Goal: Transaction & Acquisition: Purchase product/service

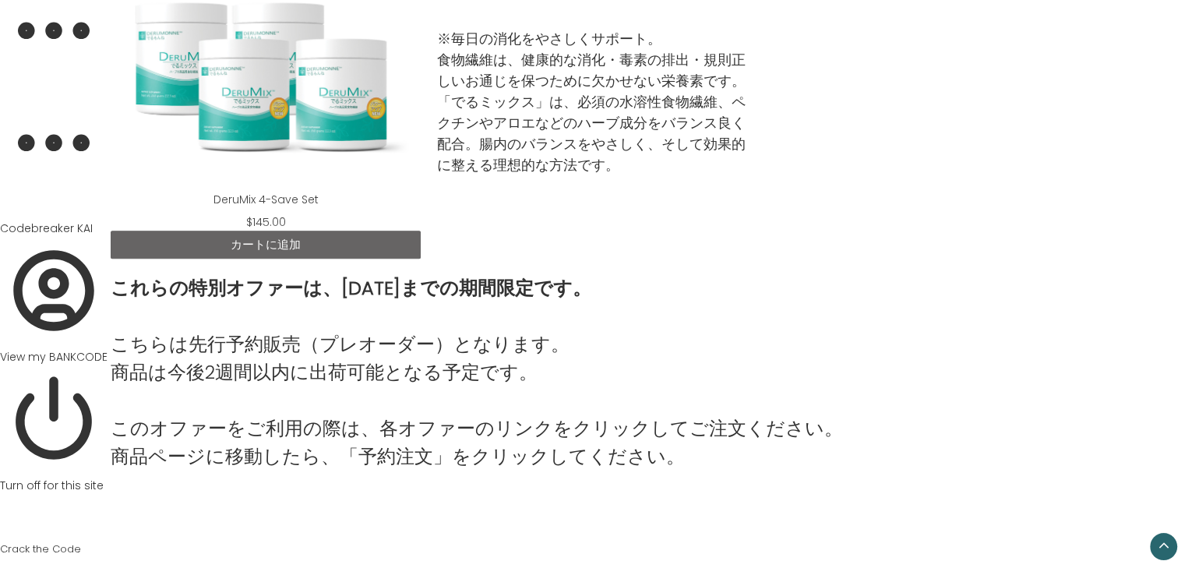
scroll to position [1834, 0]
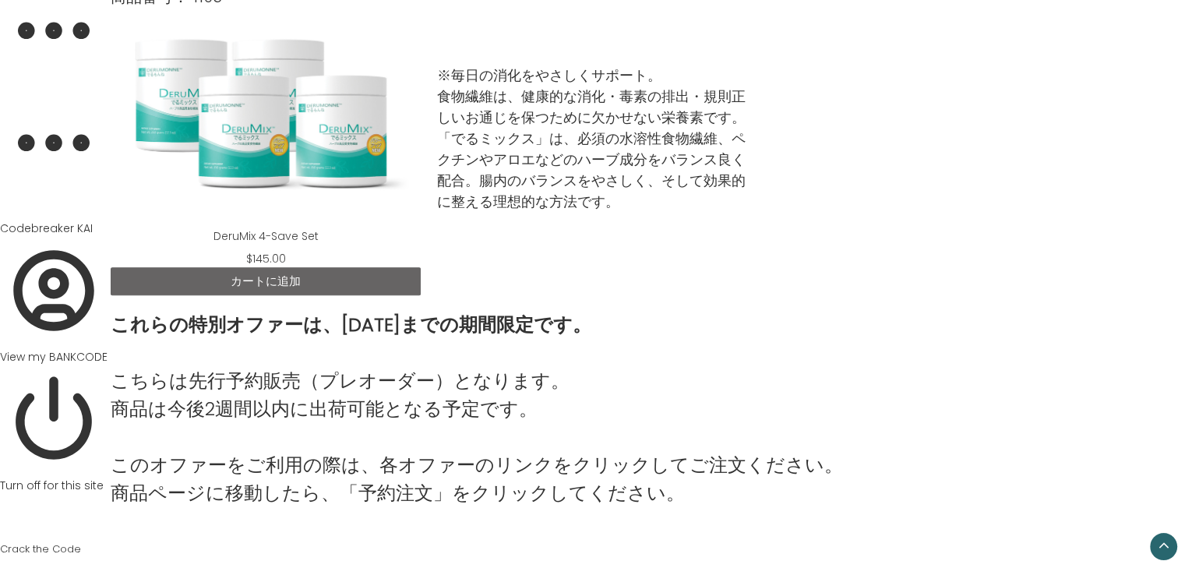
click at [366, 281] on link "カートに追加" at bounding box center [266, 281] width 310 height 28
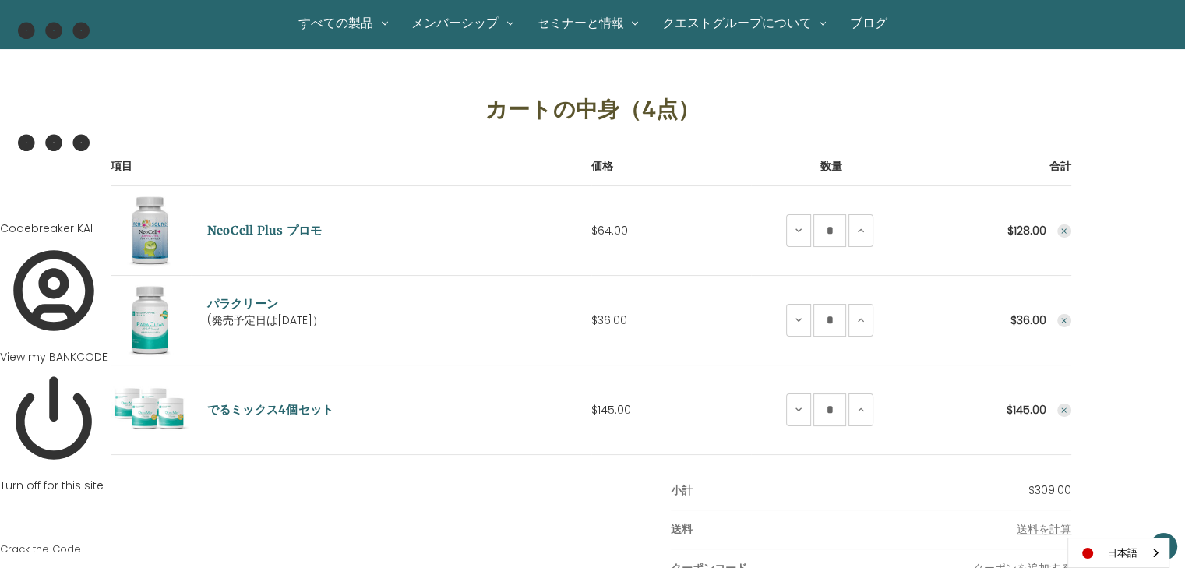
scroll to position [145, 0]
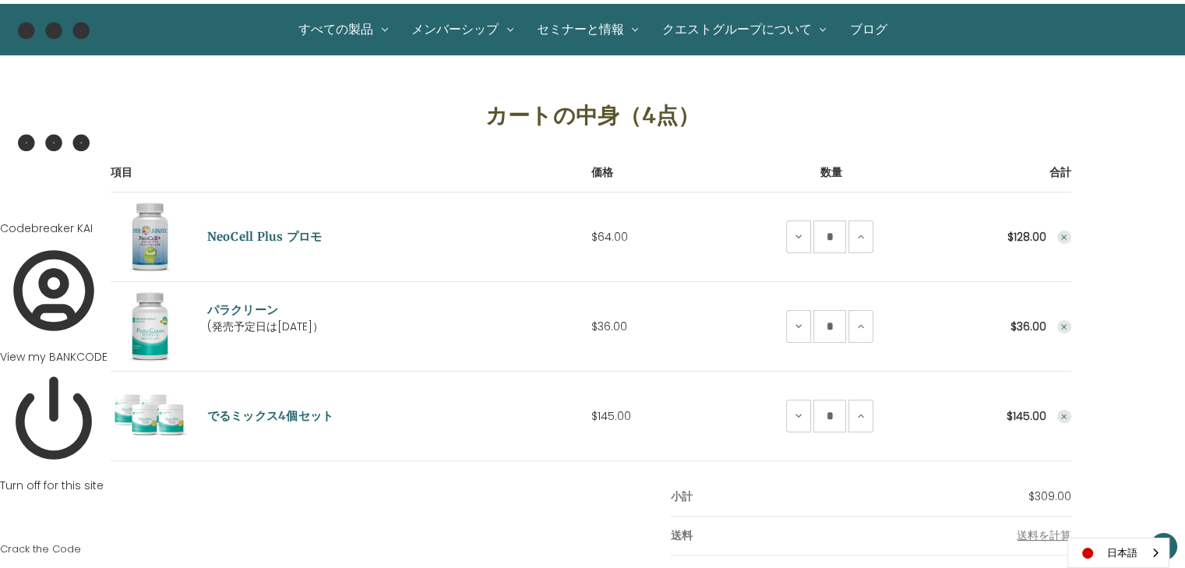
click at [1060, 234] on icon "Remove NeoCell Plus Promo from cart" at bounding box center [1064, 237] width 9 height 9
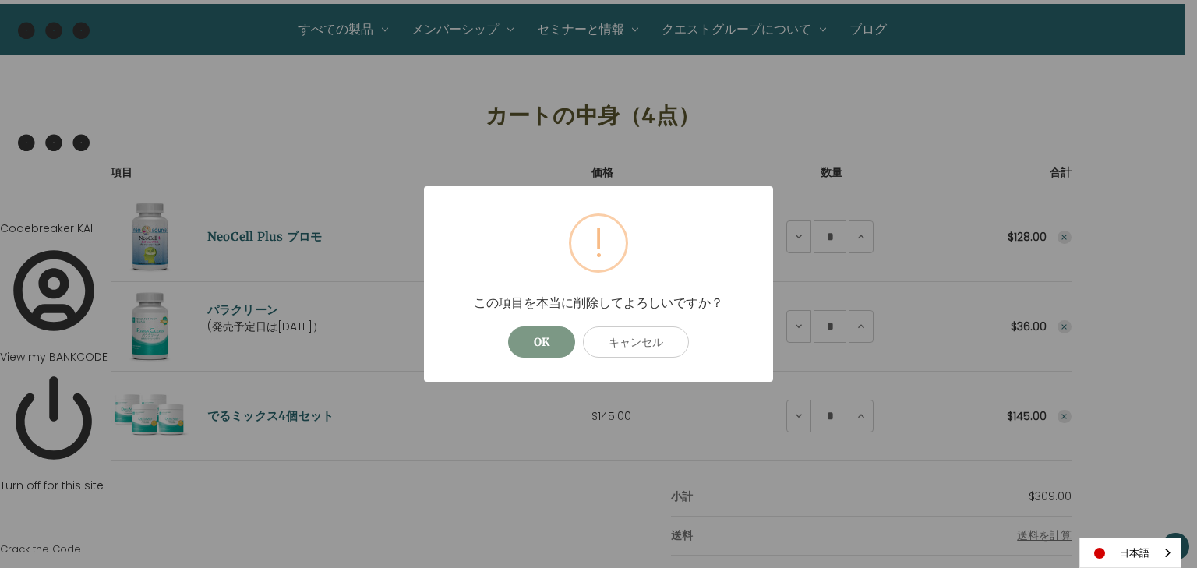
click at [556, 339] on button "OK" at bounding box center [541, 341] width 67 height 31
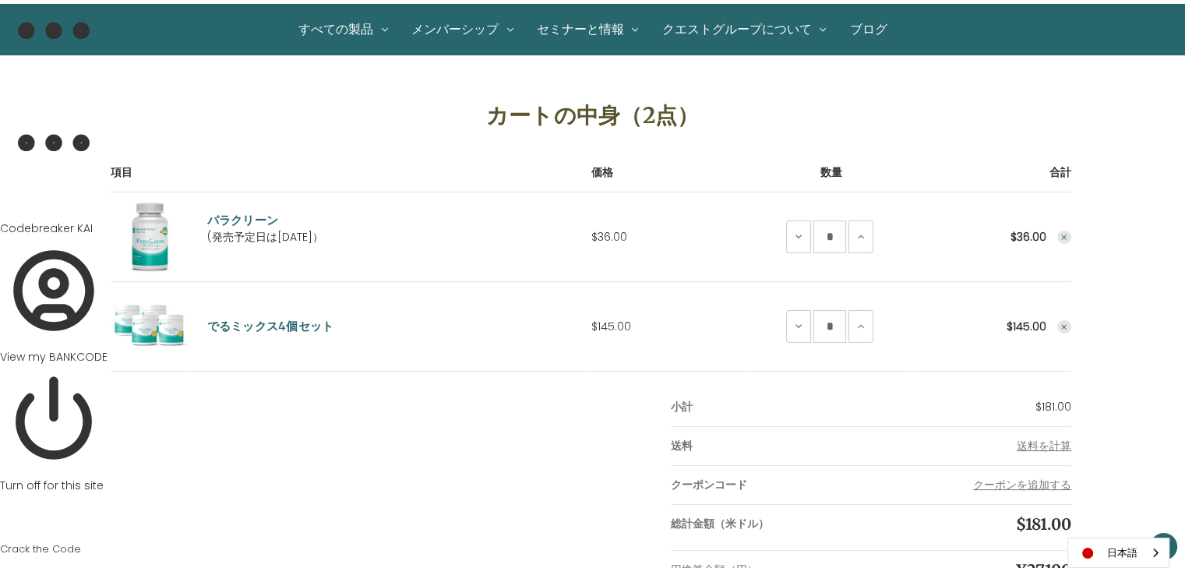
click at [1060, 234] on icon "Remove ParaClean from cart" at bounding box center [1064, 237] width 9 height 9
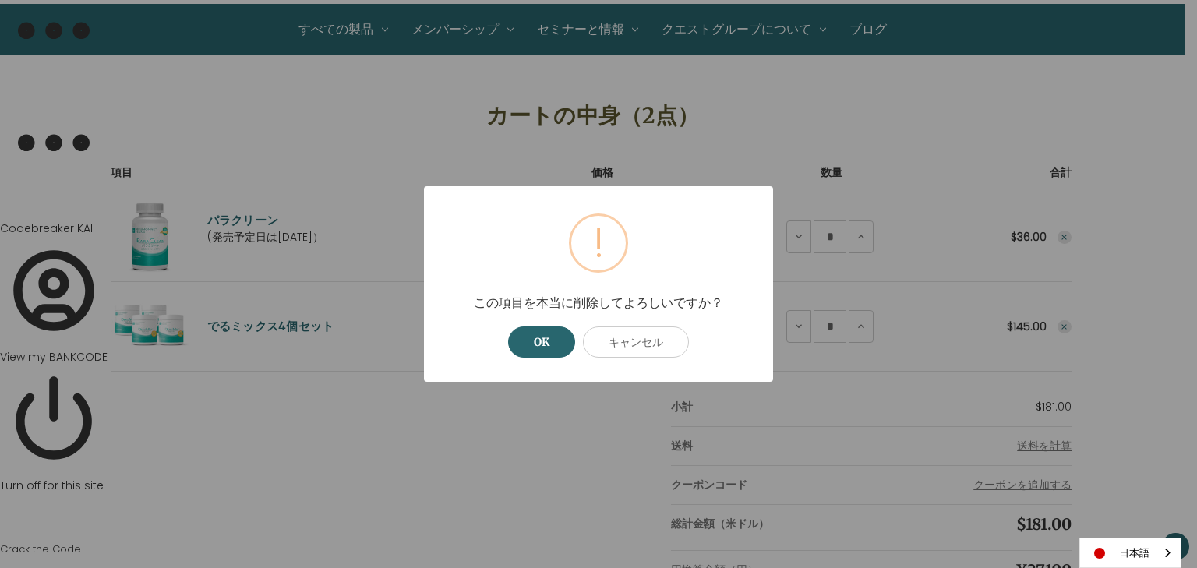
drag, startPoint x: 558, startPoint y: 342, endPoint x: 487, endPoint y: 243, distance: 121.7
click at [559, 341] on button "OK" at bounding box center [541, 341] width 67 height 31
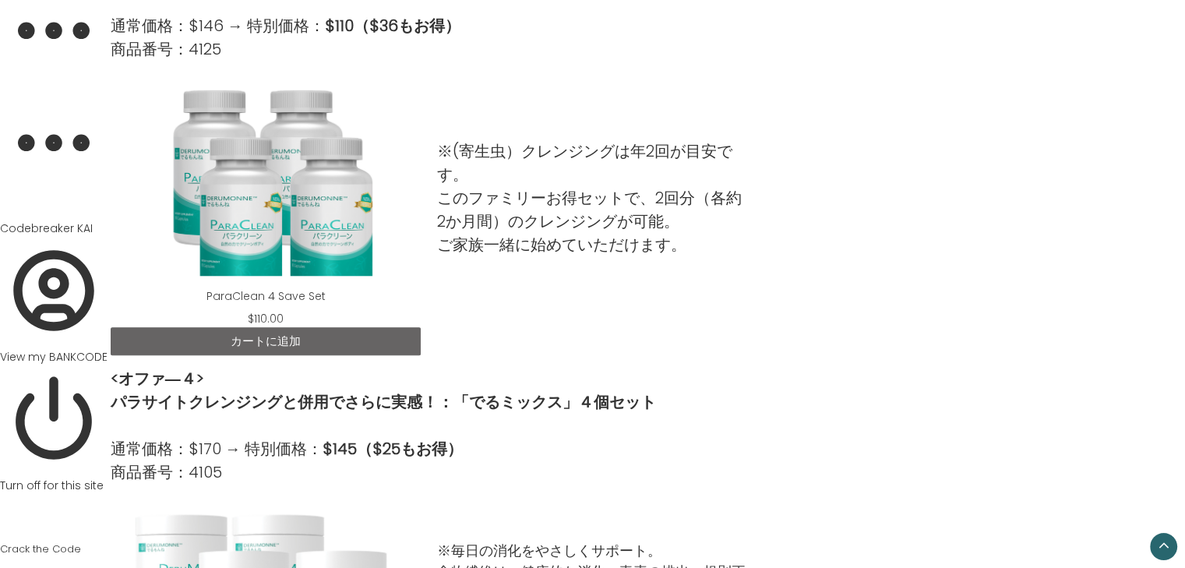
scroll to position [1325, 0]
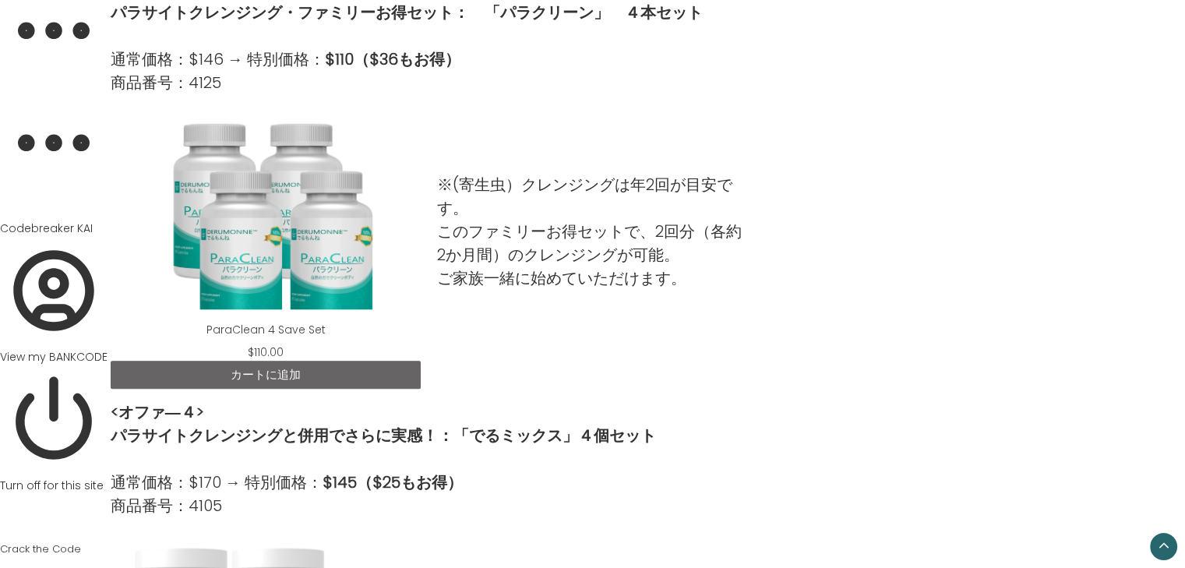
click at [360, 372] on link "カートに追加" at bounding box center [266, 375] width 310 height 28
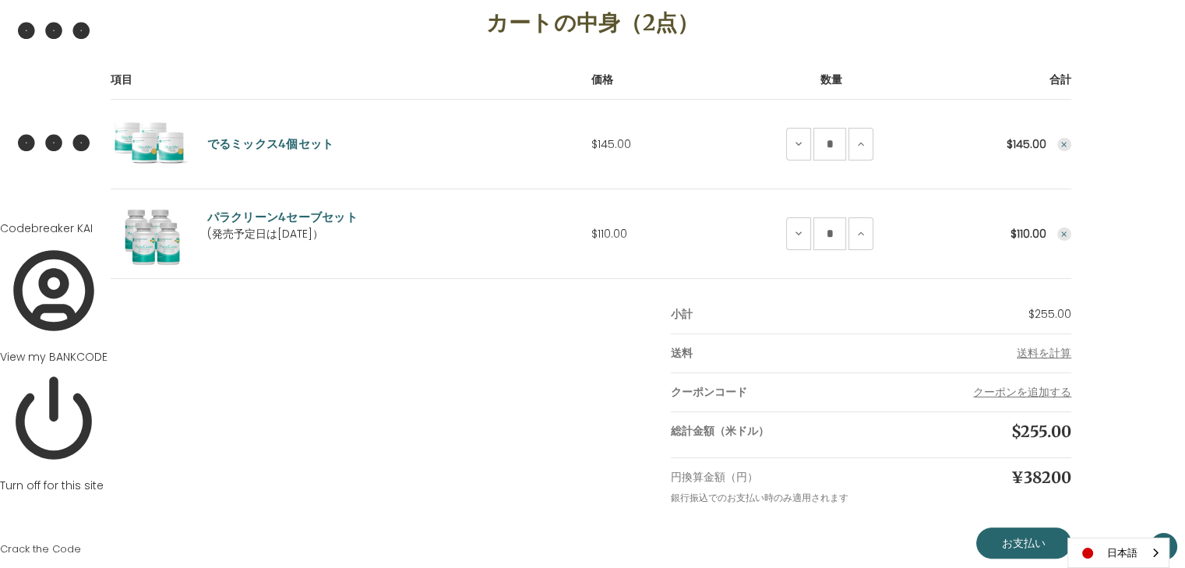
scroll to position [234, 0]
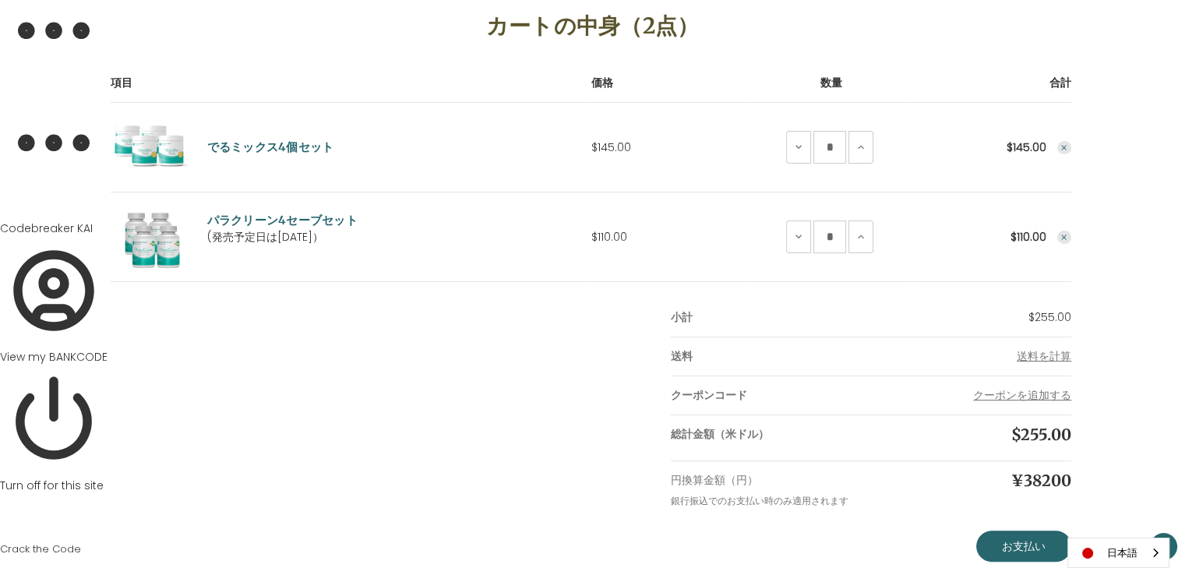
click at [1060, 143] on icon "Remove DeruMix 4-Save Set from cart" at bounding box center [1064, 147] width 9 height 9
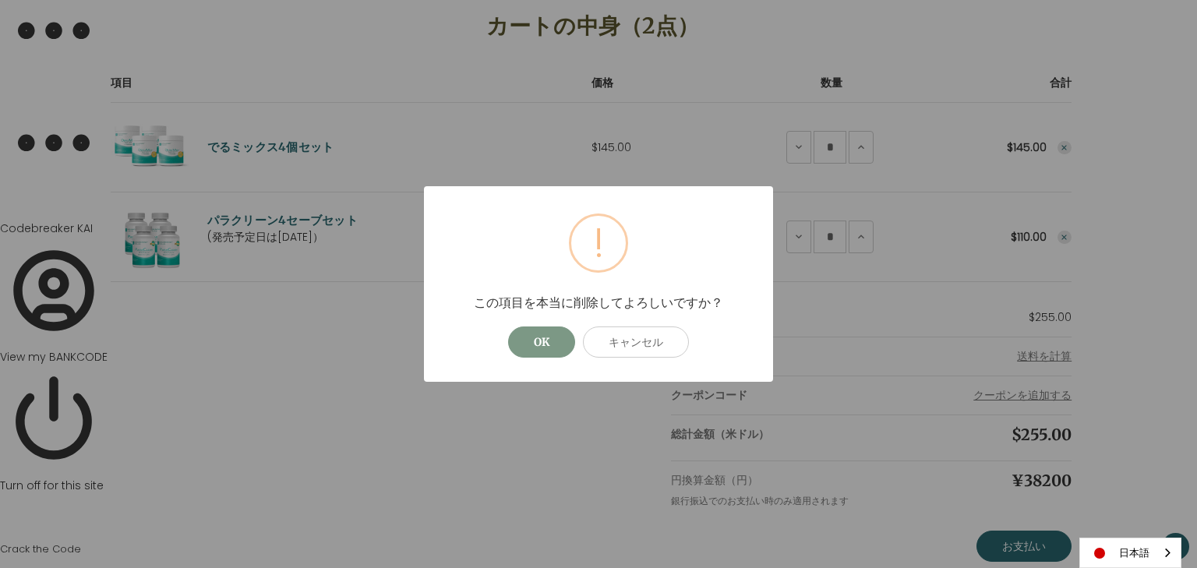
click at [530, 336] on button "OK" at bounding box center [541, 341] width 67 height 31
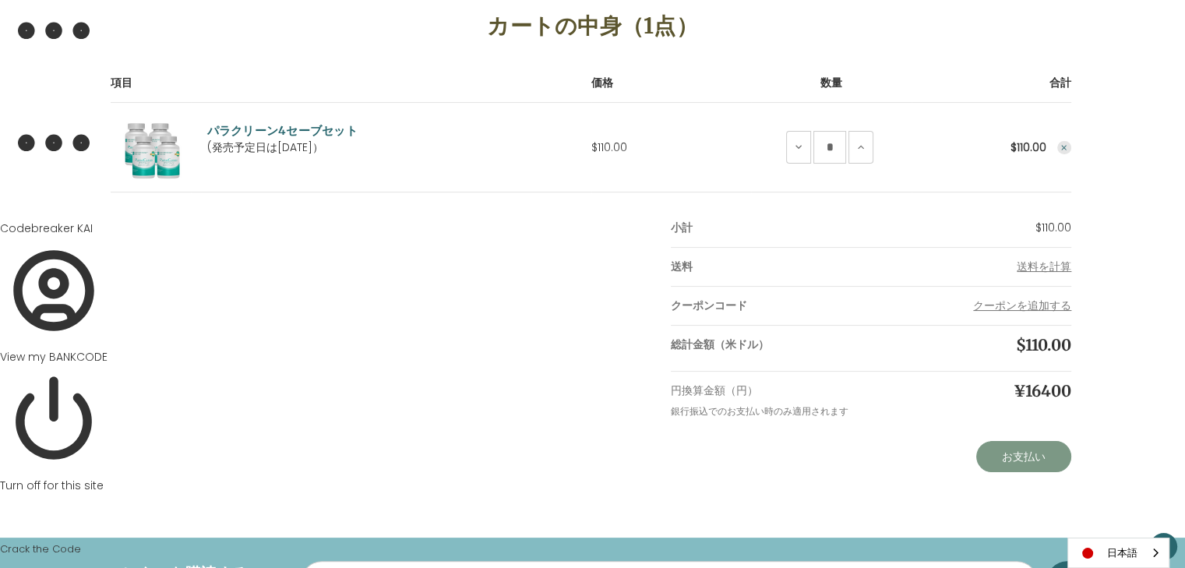
click at [1024, 459] on link "お支払い" at bounding box center [1023, 456] width 95 height 31
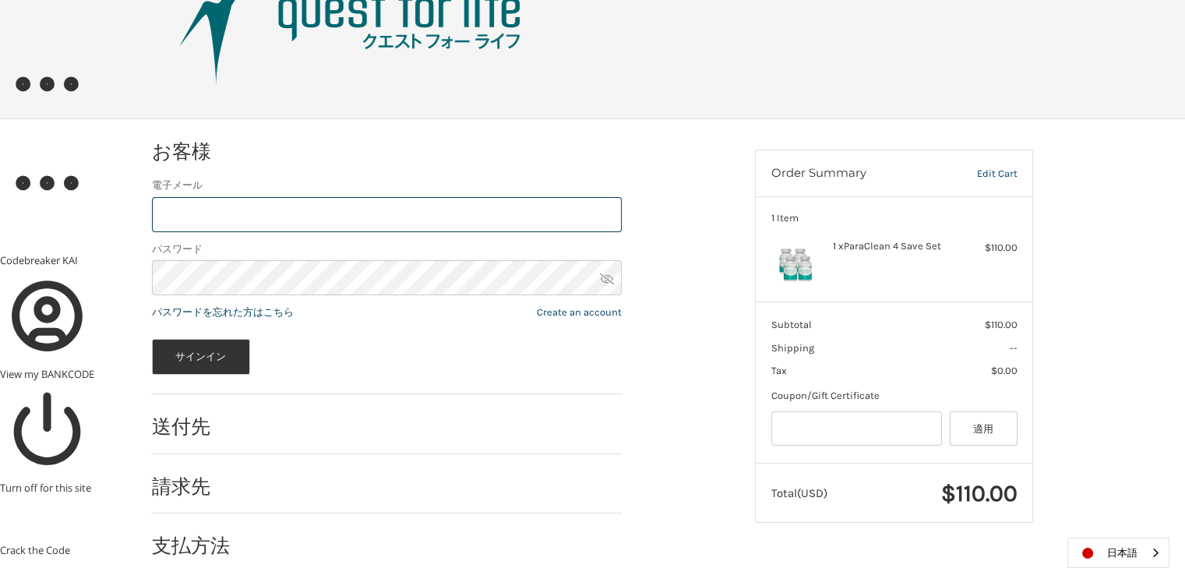
scroll to position [104, 0]
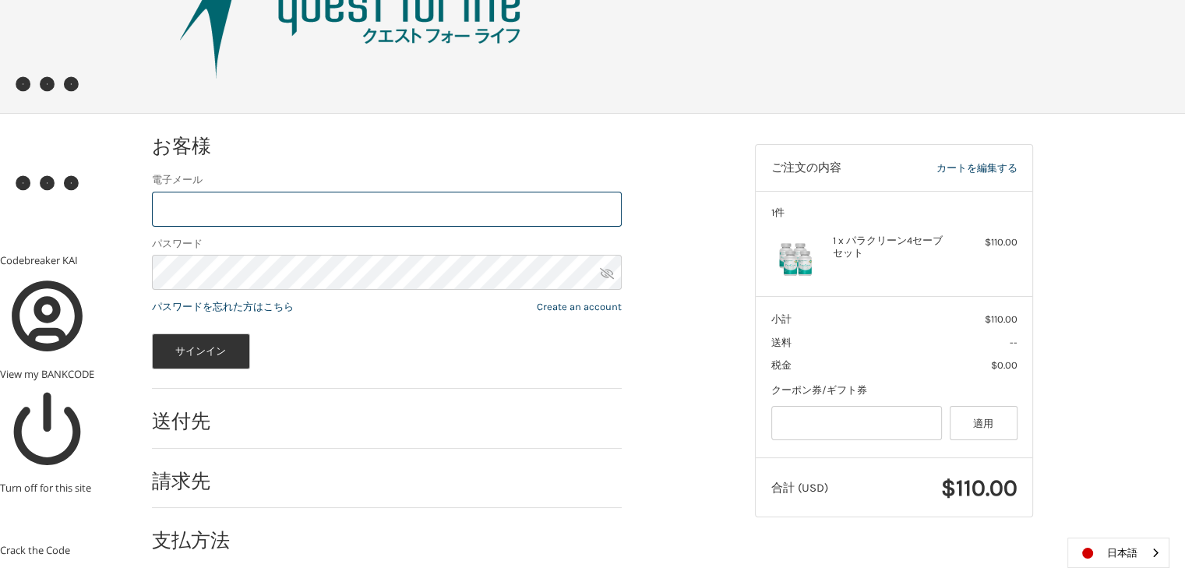
type input "**********"
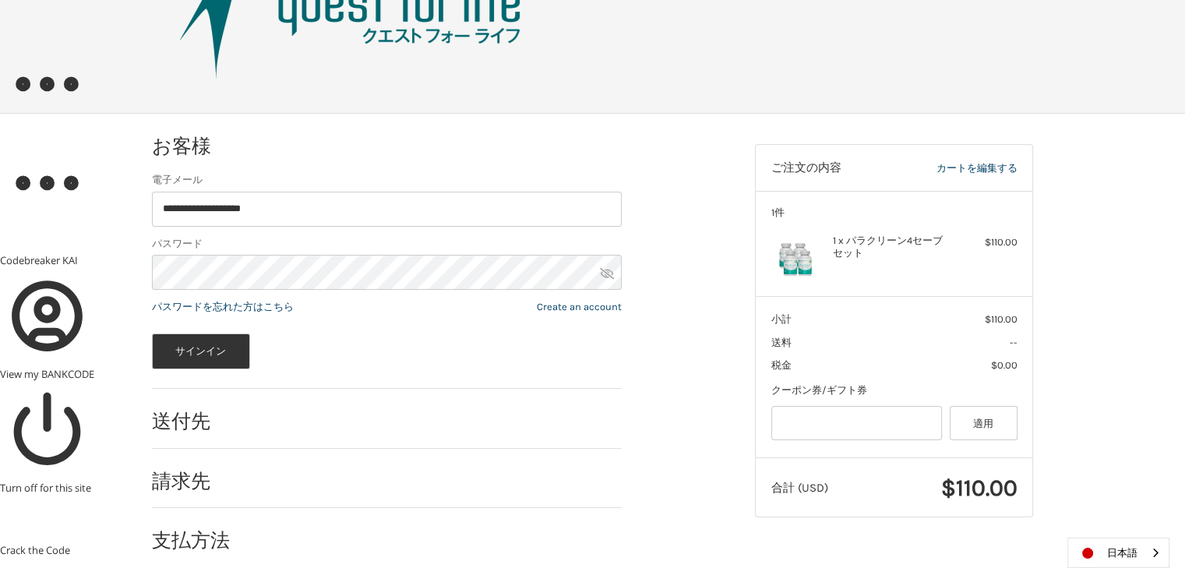
scroll to position [117, 0]
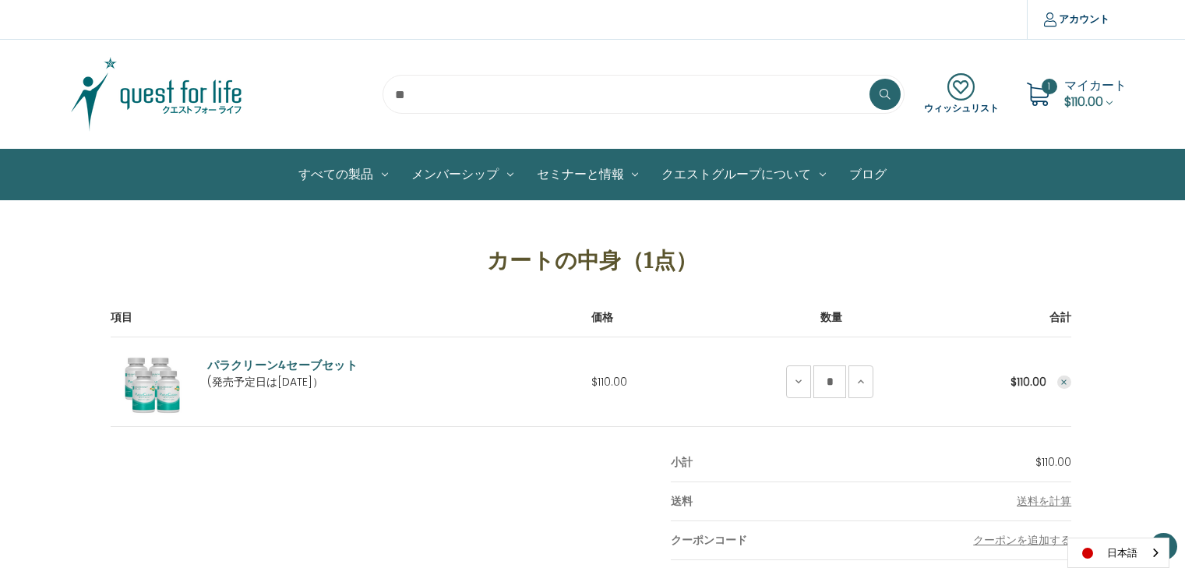
scroll to position [234, 0]
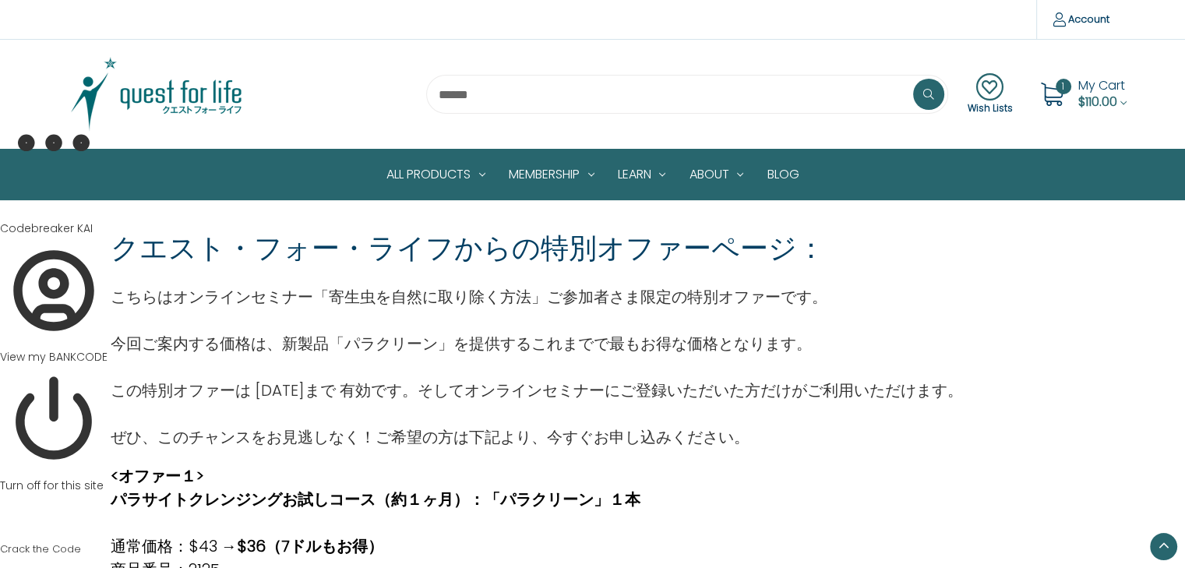
scroll to position [608, 0]
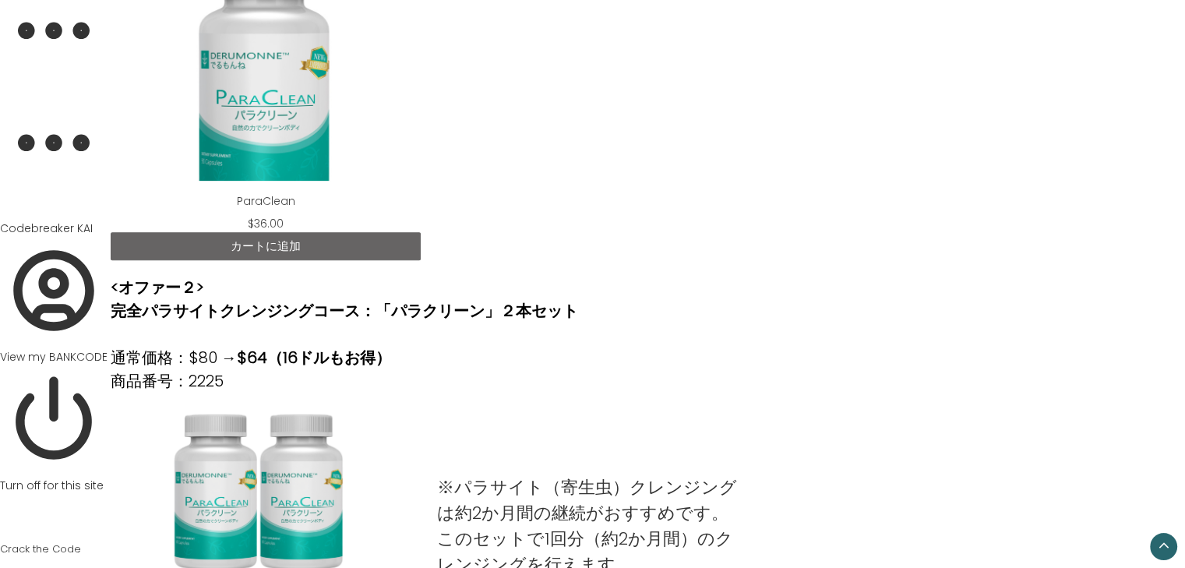
click at [383, 242] on link "カートに追加" at bounding box center [266, 246] width 310 height 28
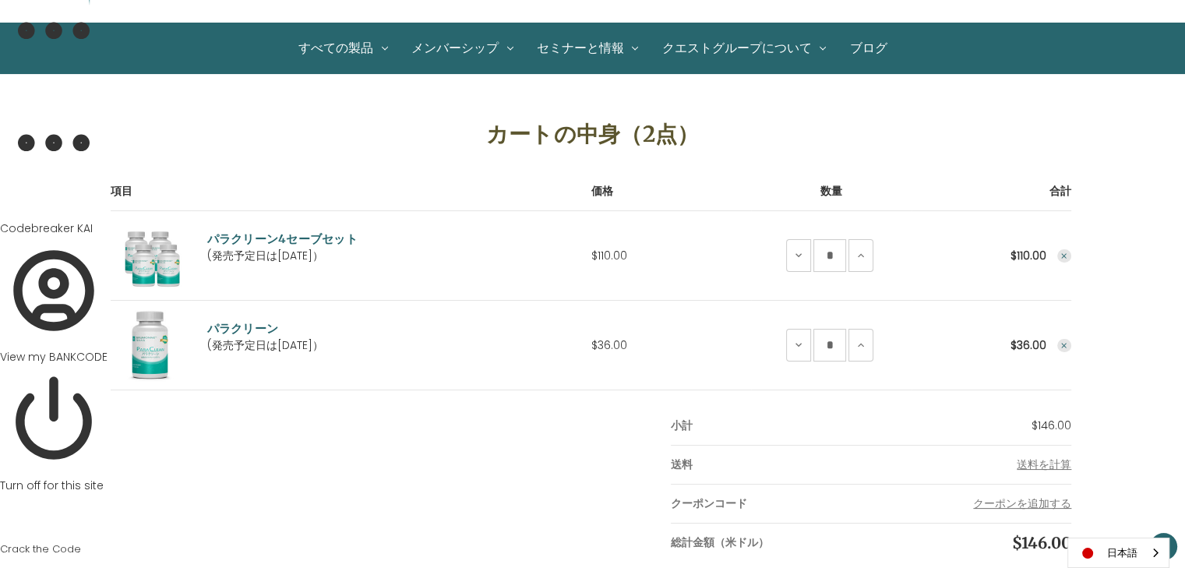
scroll to position [111, 0]
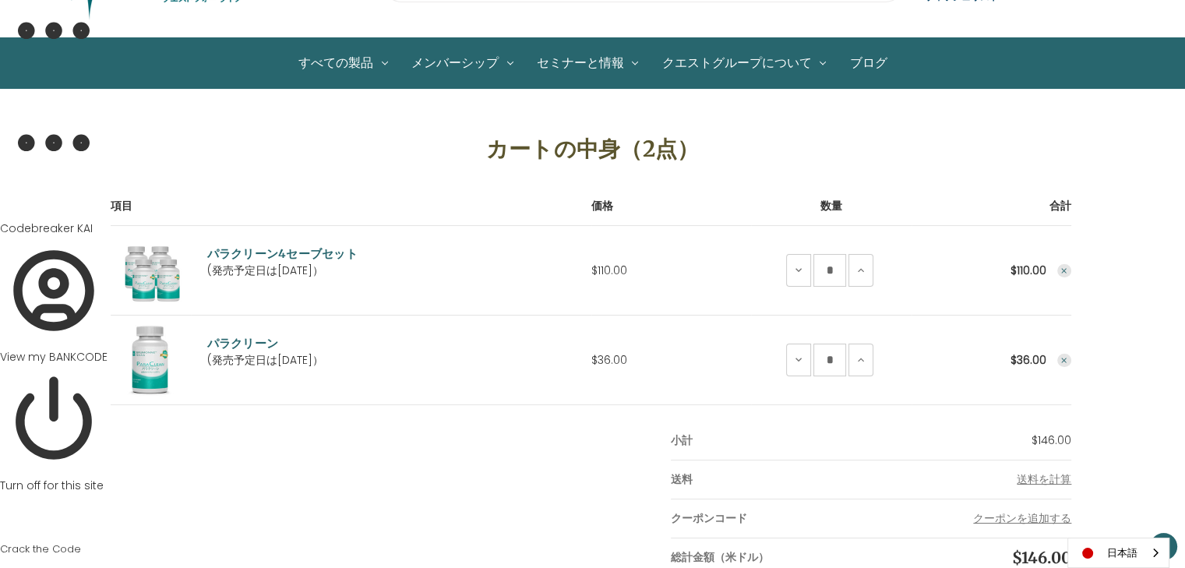
click at [1062, 358] on use "Remove ParaClean from cart" at bounding box center [1064, 360] width 5 height 5
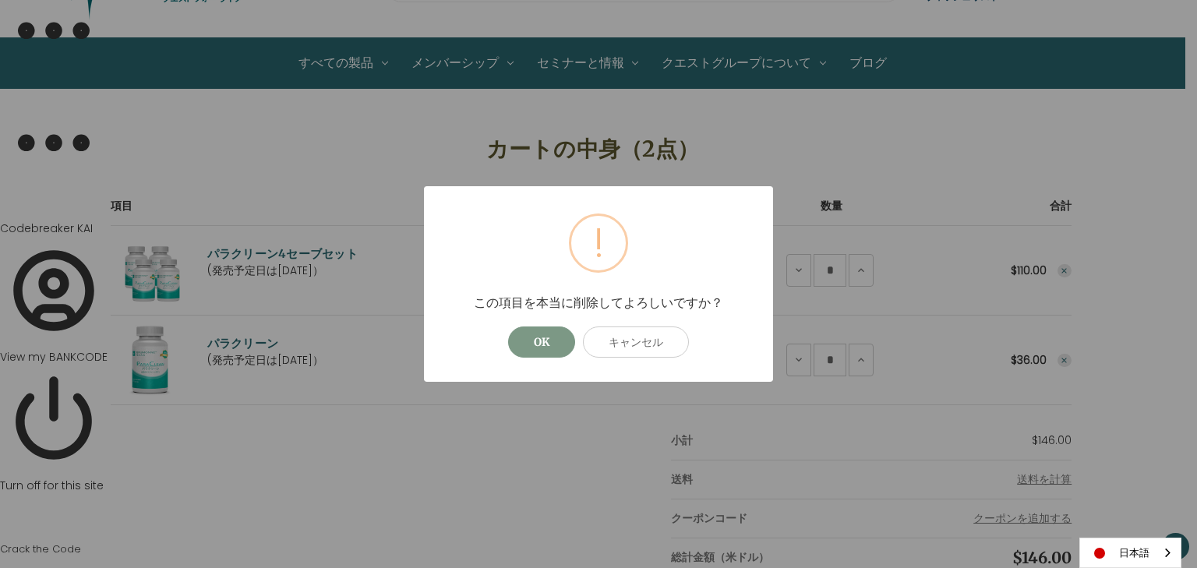
click at [540, 336] on button "OK" at bounding box center [541, 341] width 67 height 31
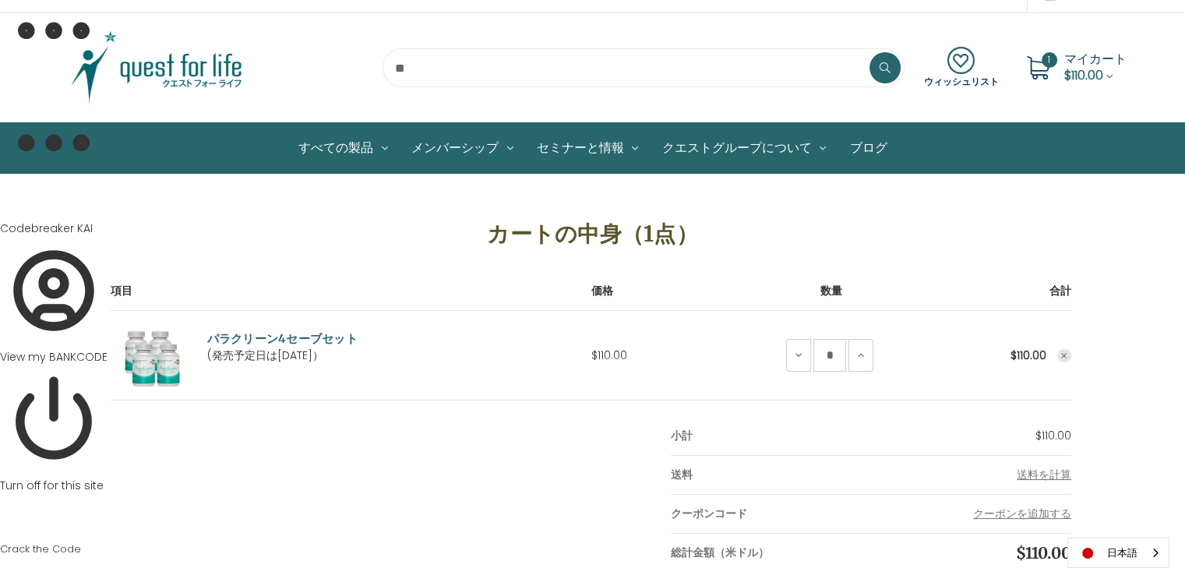
scroll to position [0, 0]
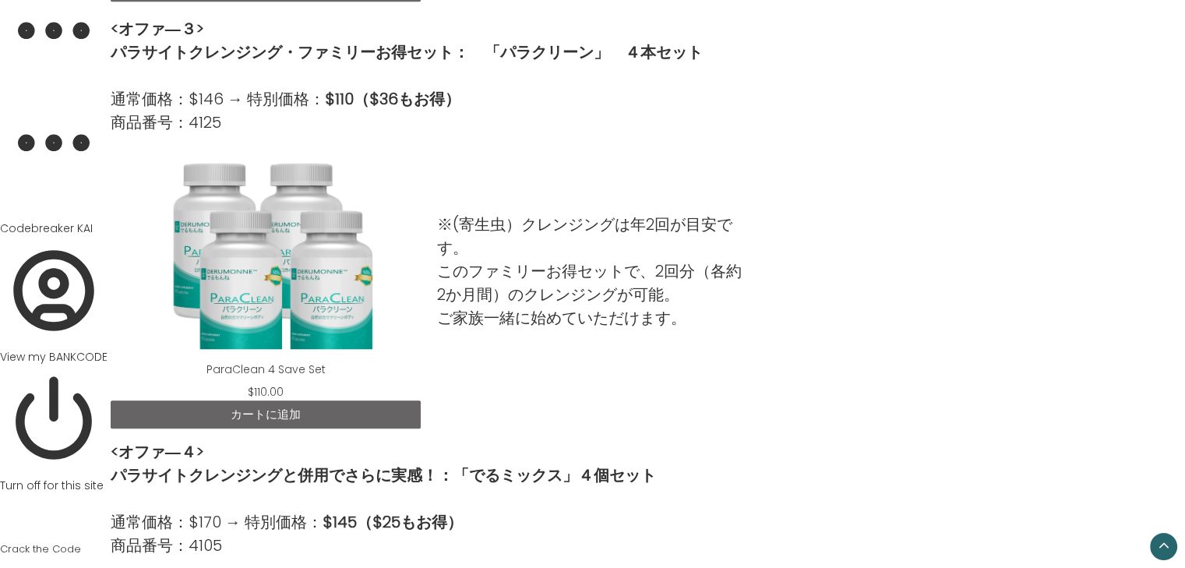
scroll to position [1307, 0]
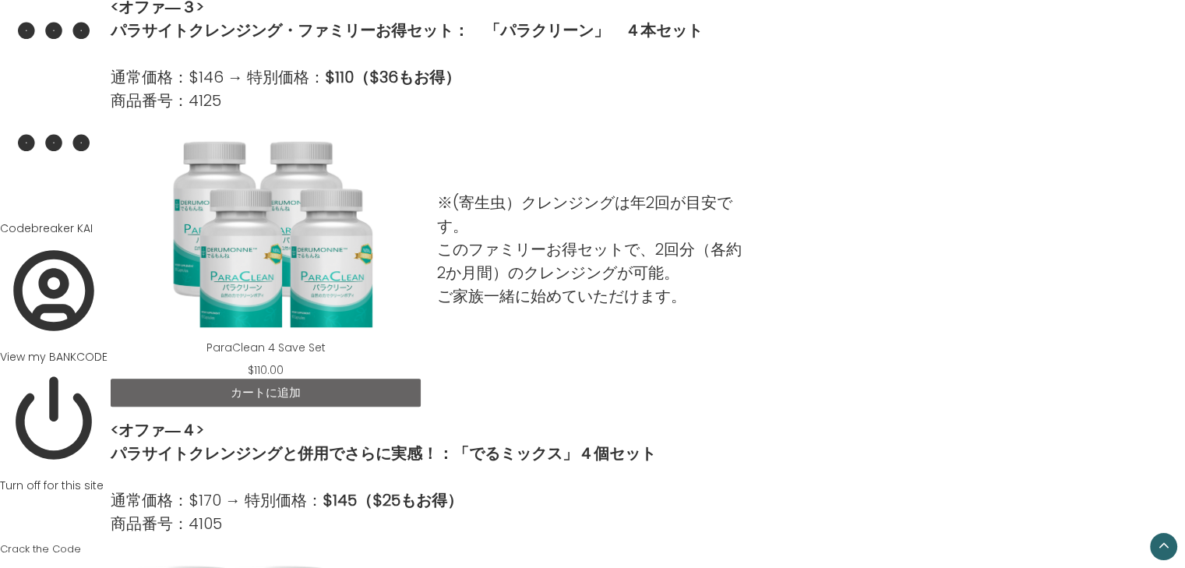
click at [351, 387] on link "カートに追加" at bounding box center [266, 393] width 310 height 28
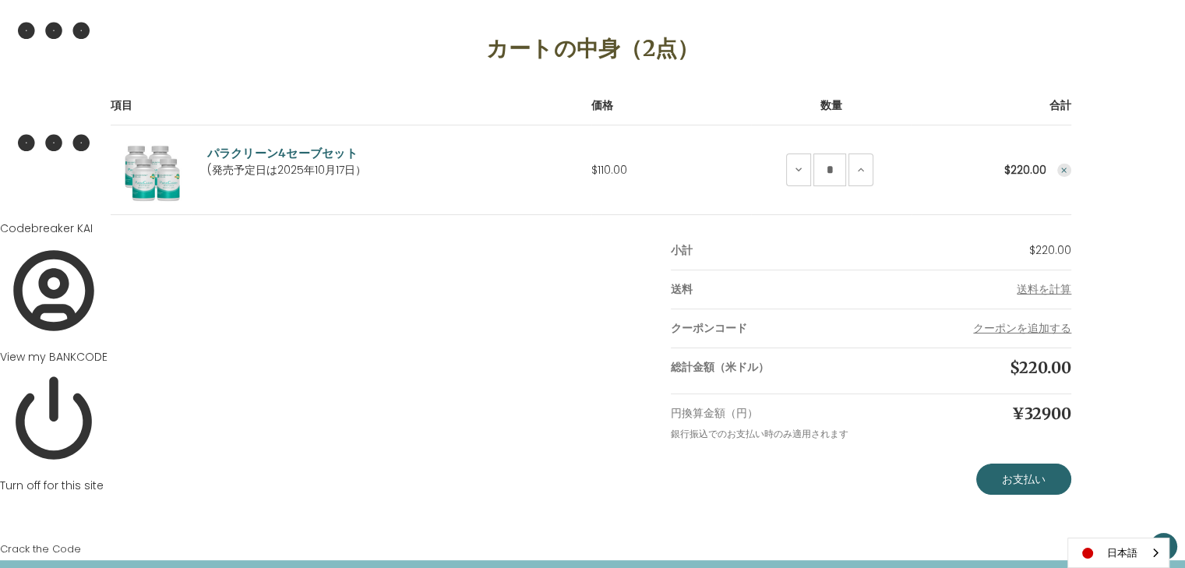
scroll to position [232, 0]
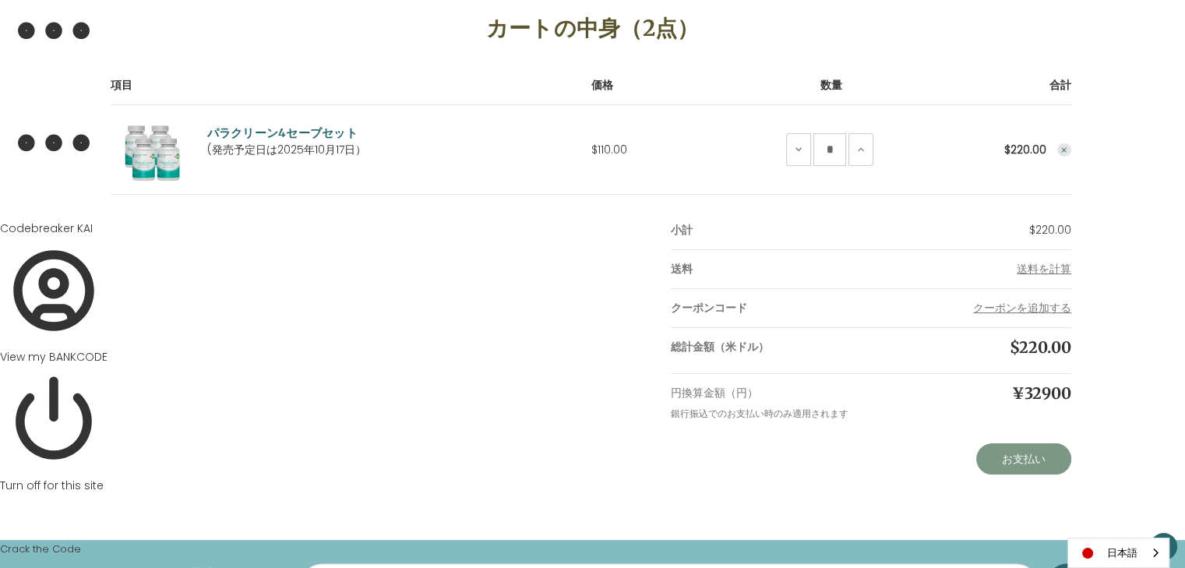
click at [1018, 450] on link "お支払い" at bounding box center [1023, 458] width 95 height 31
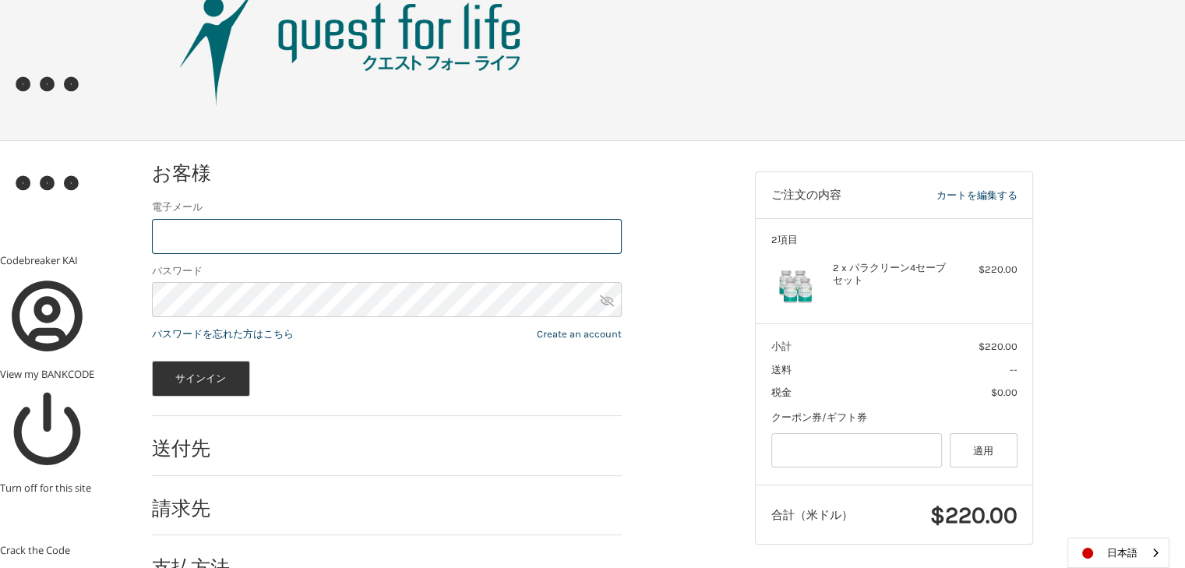
scroll to position [104, 0]
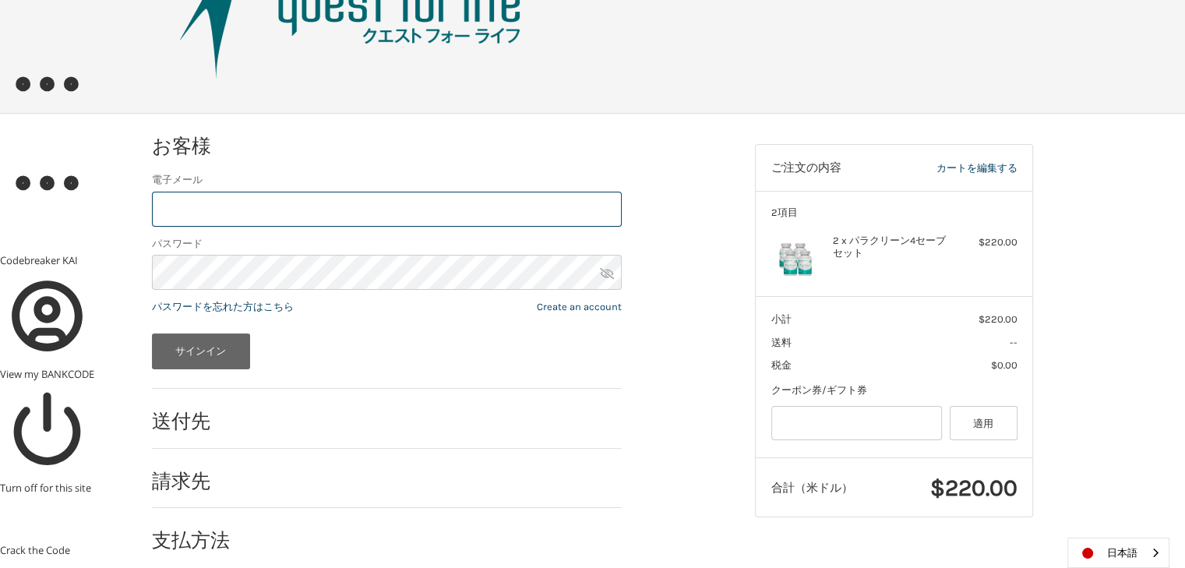
type input "**********"
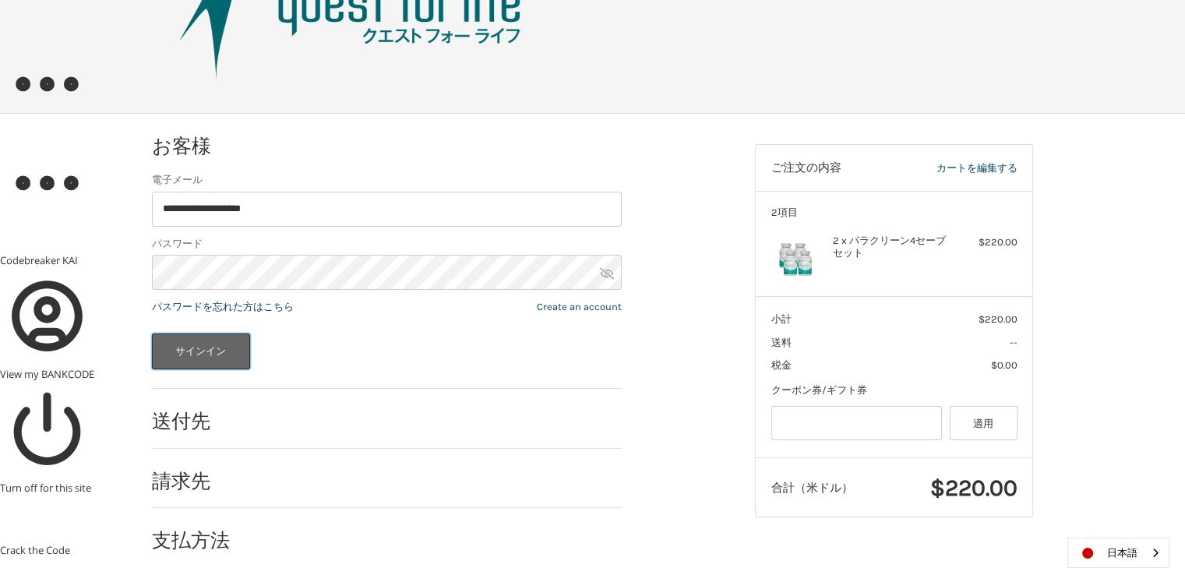
click at [200, 347] on button "サインイン" at bounding box center [201, 351] width 98 height 36
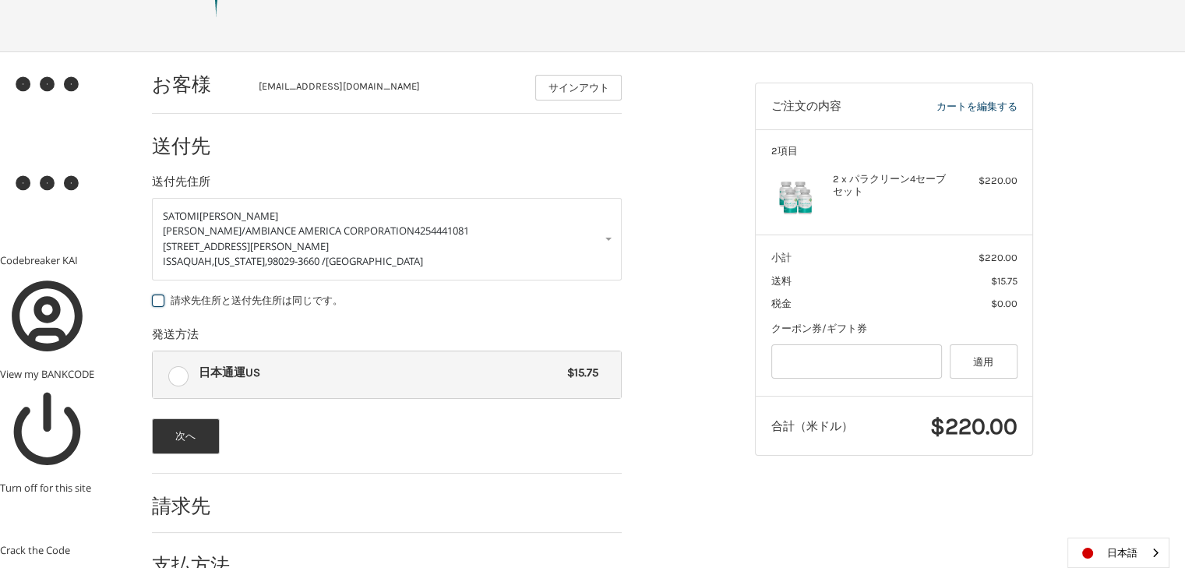
scroll to position [203, 0]
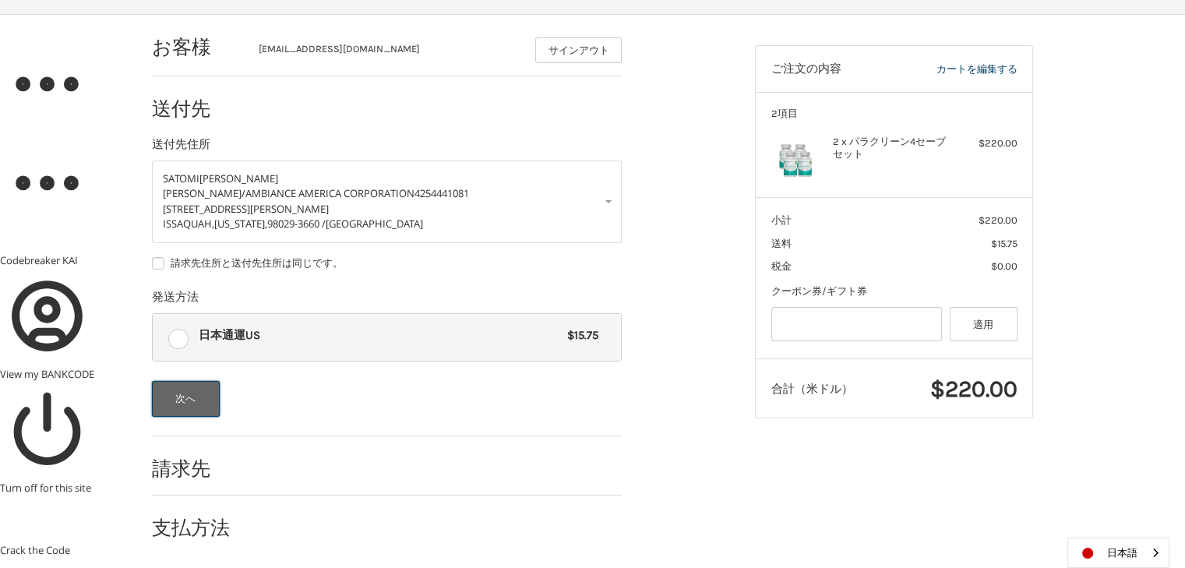
click at [189, 400] on button "次へ" at bounding box center [186, 399] width 68 height 36
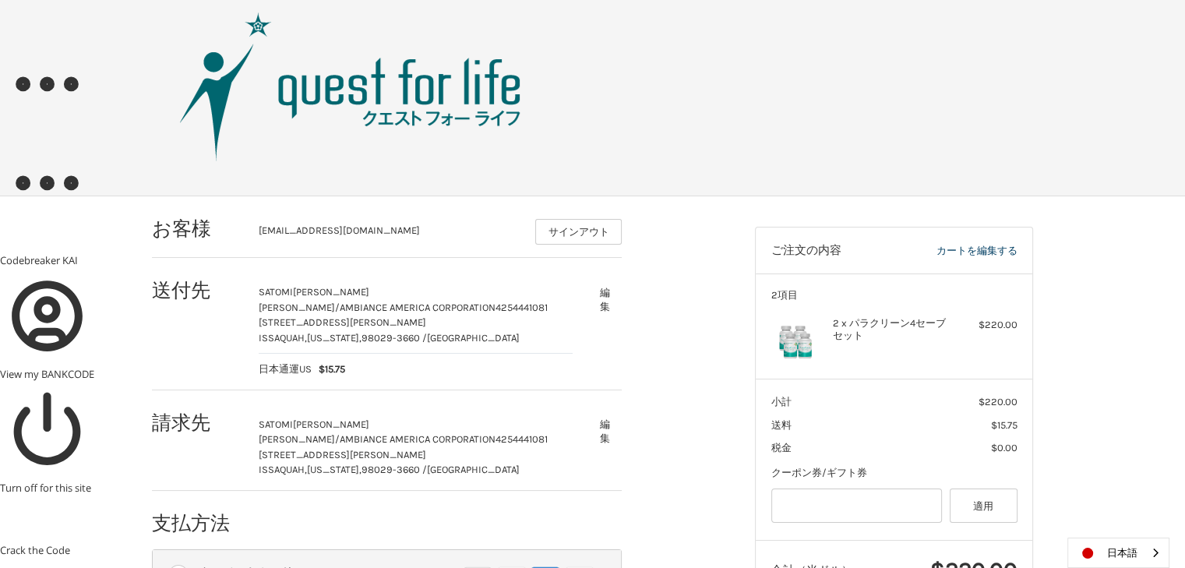
scroll to position [0, 0]
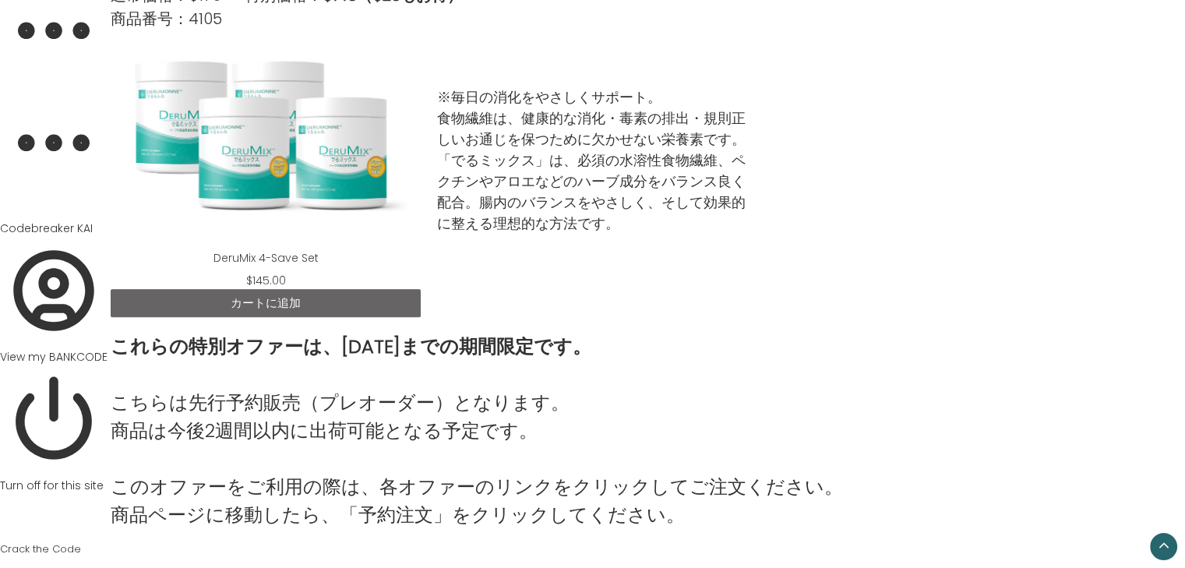
scroll to position [1914, 0]
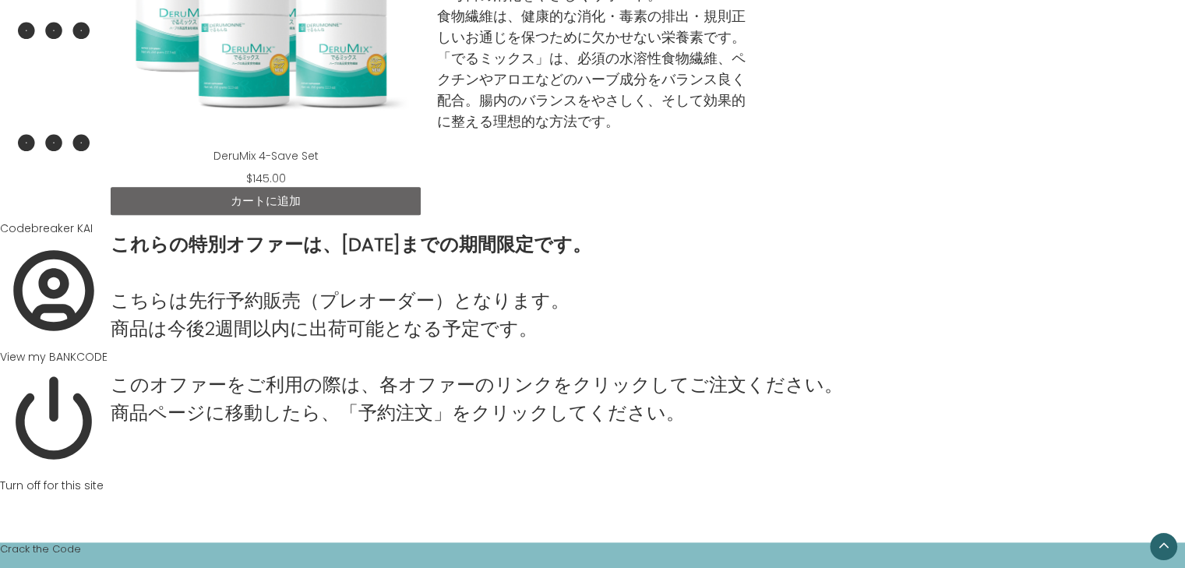
click at [299, 192] on link "カートに追加" at bounding box center [266, 201] width 310 height 28
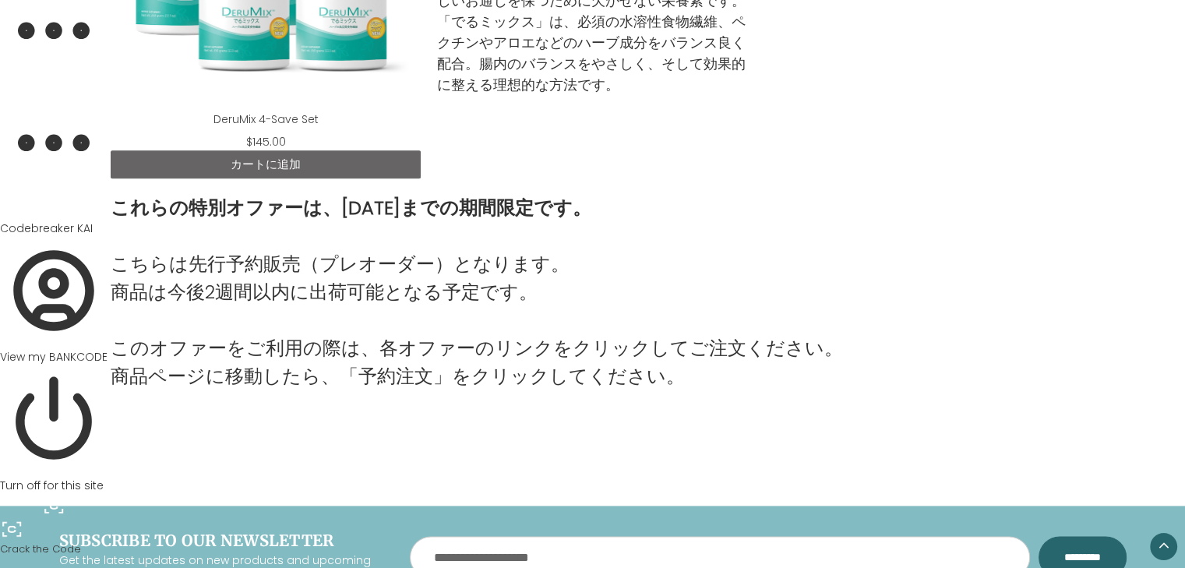
scroll to position [1949, 0]
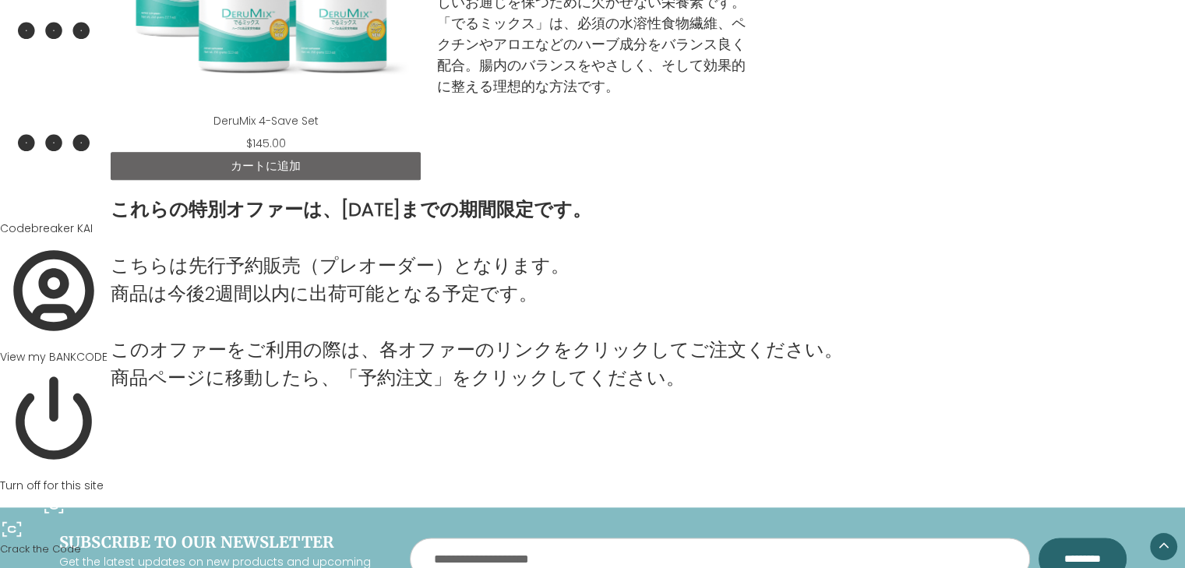
click at [305, 160] on link "カートに追加" at bounding box center [266, 166] width 310 height 28
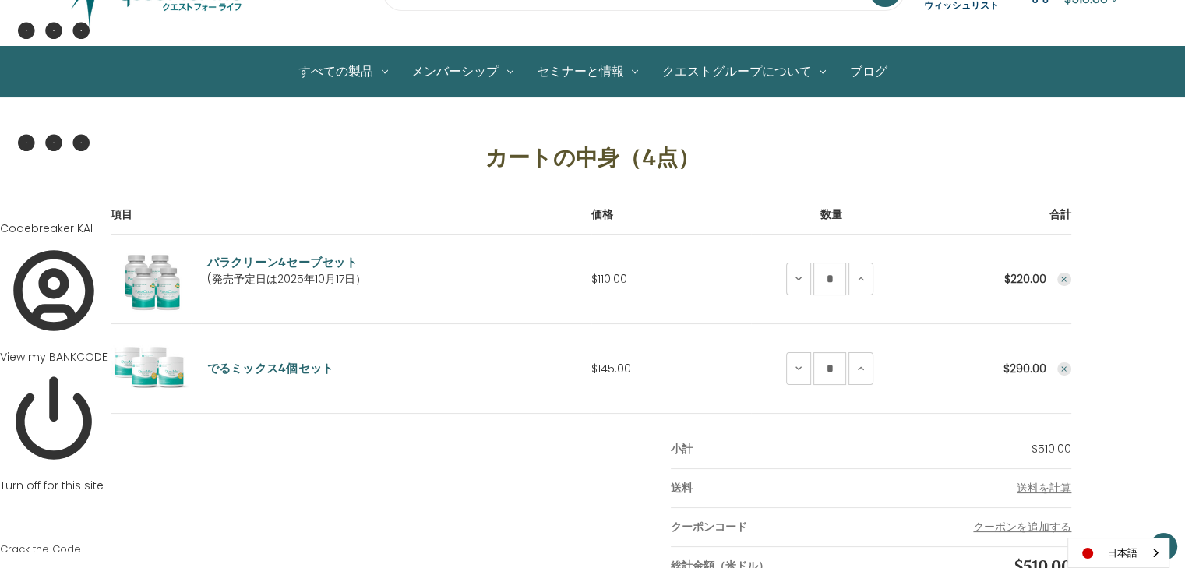
scroll to position [108, 0]
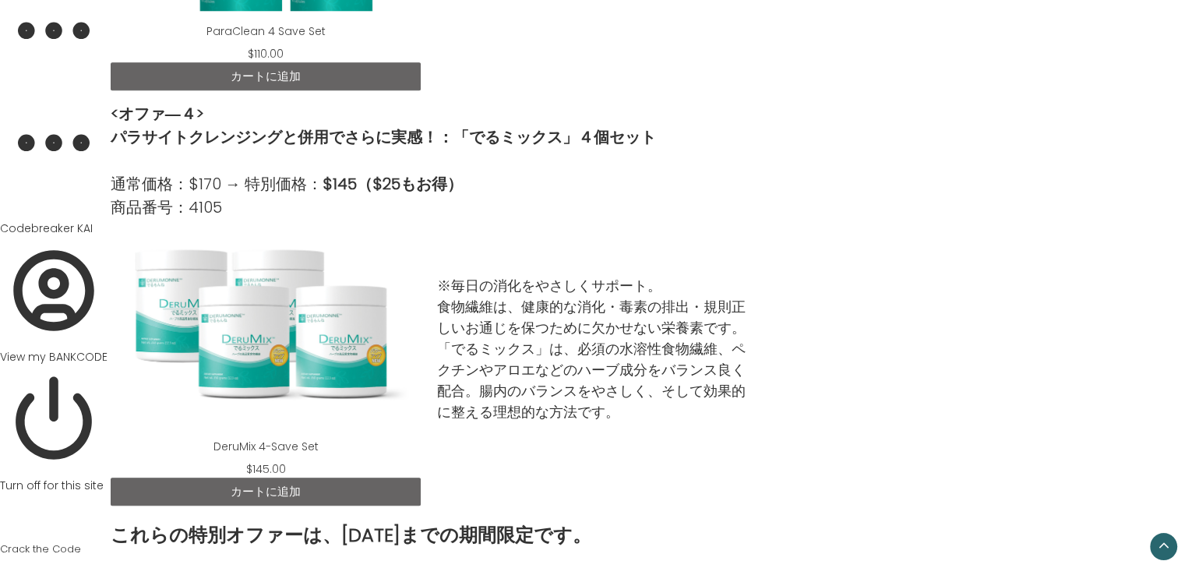
scroll to position [1594, 0]
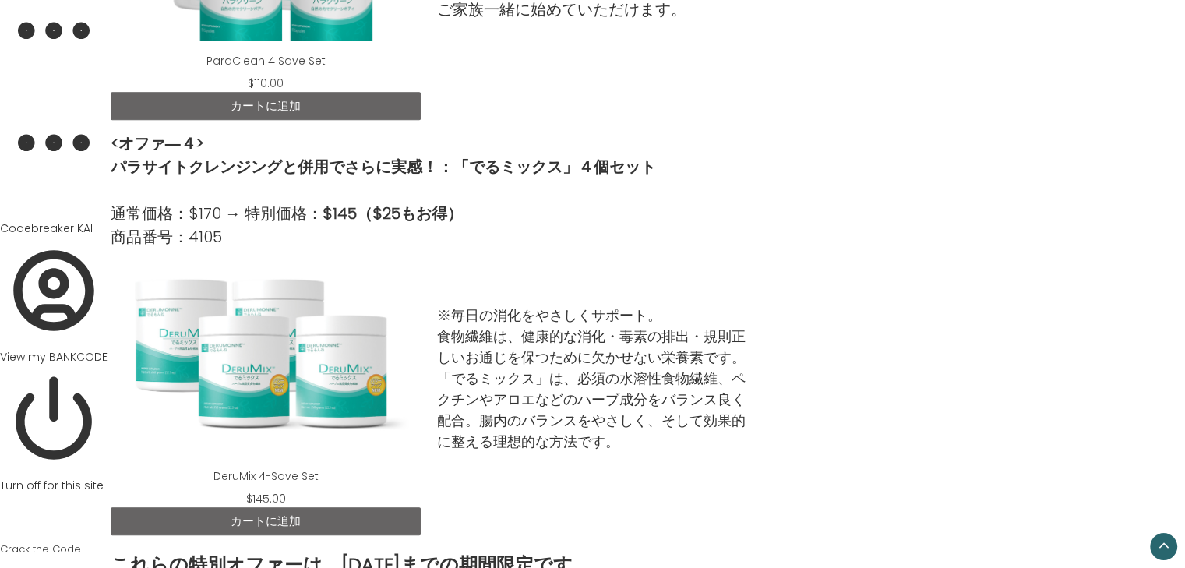
click at [290, 333] on div "DeruMix 4-Save Set" at bounding box center [265, 358] width 285 height 195
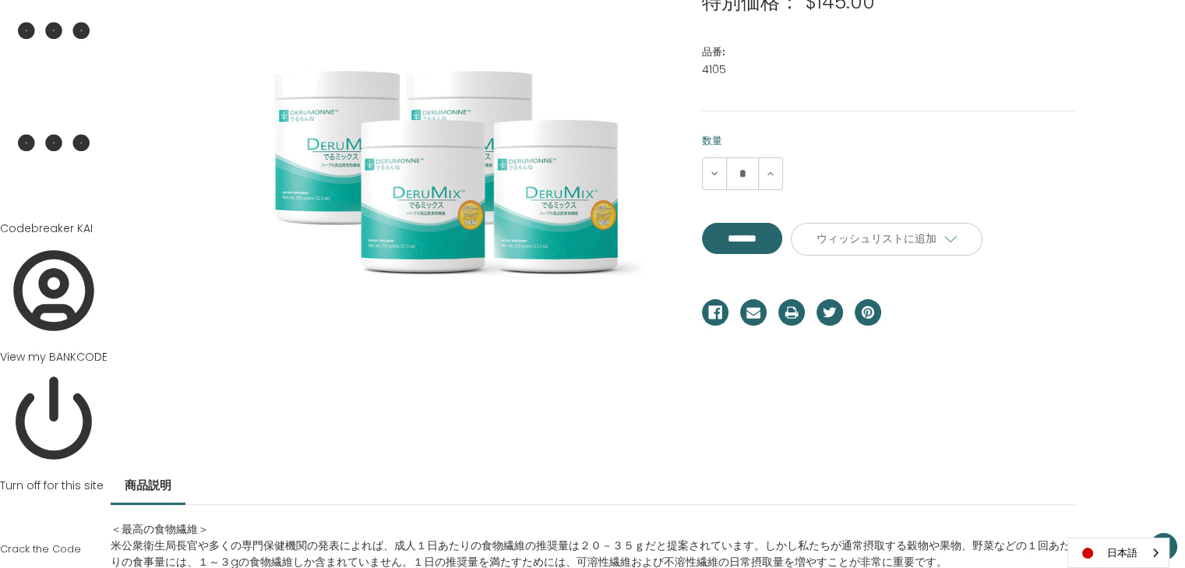
scroll to position [348, 0]
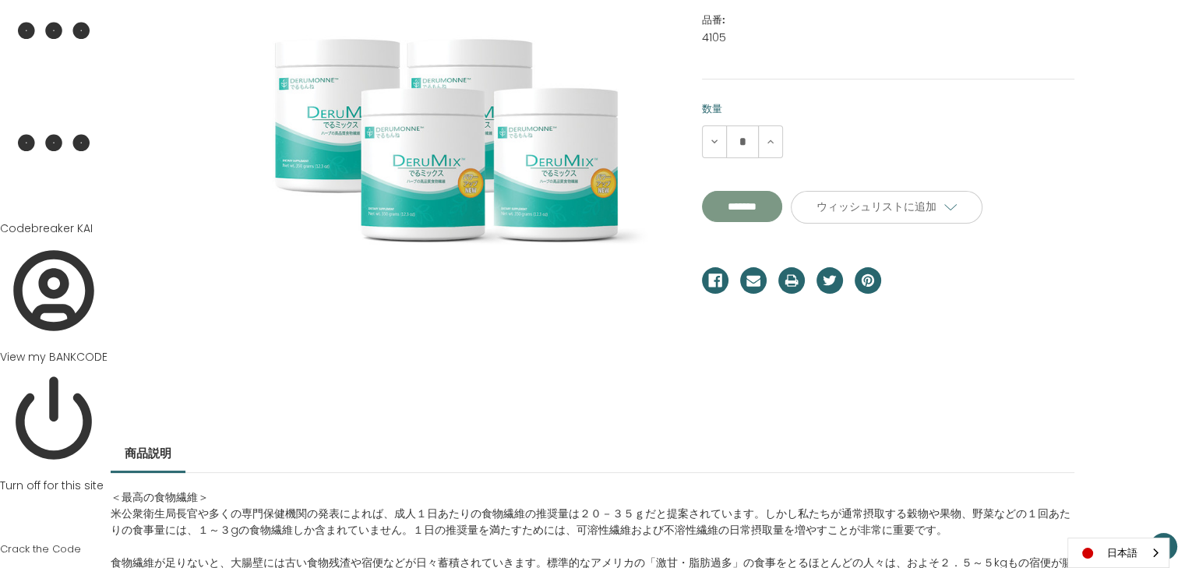
click at [775, 201] on input "**********" at bounding box center [742, 206] width 80 height 31
type input "*******"
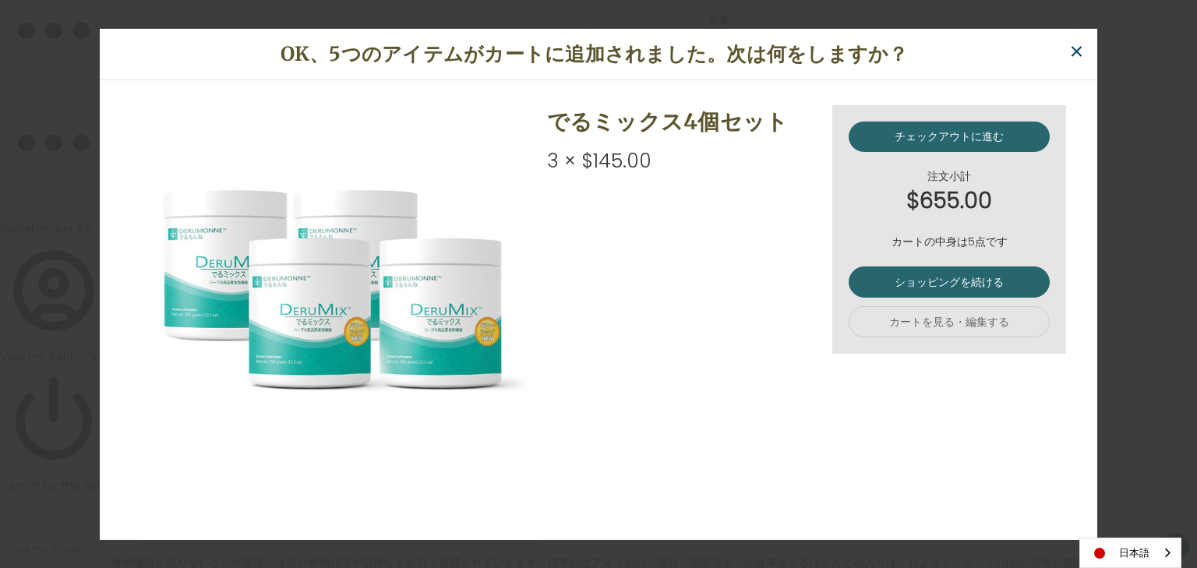
click at [1078, 51] on span "×" at bounding box center [1076, 51] width 15 height 35
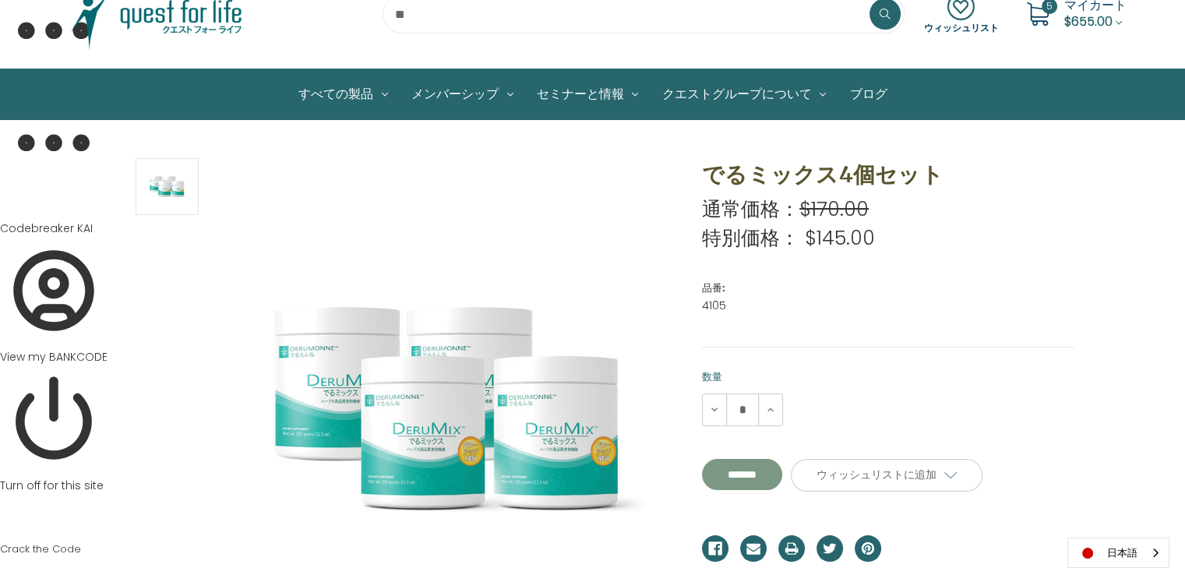
scroll to position [0, 0]
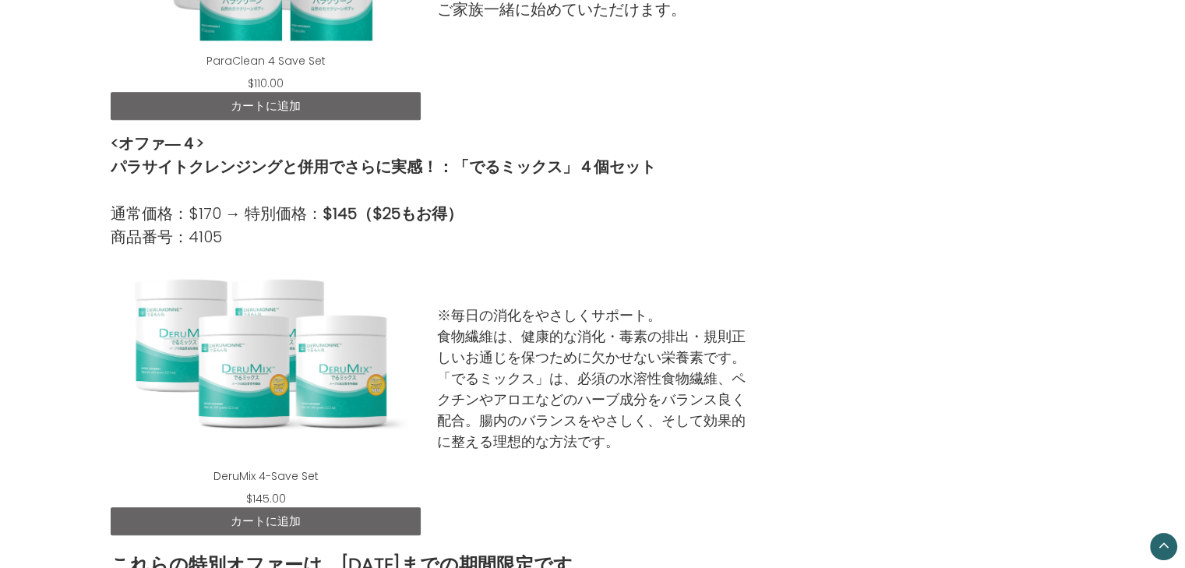
scroll to position [1594, 0]
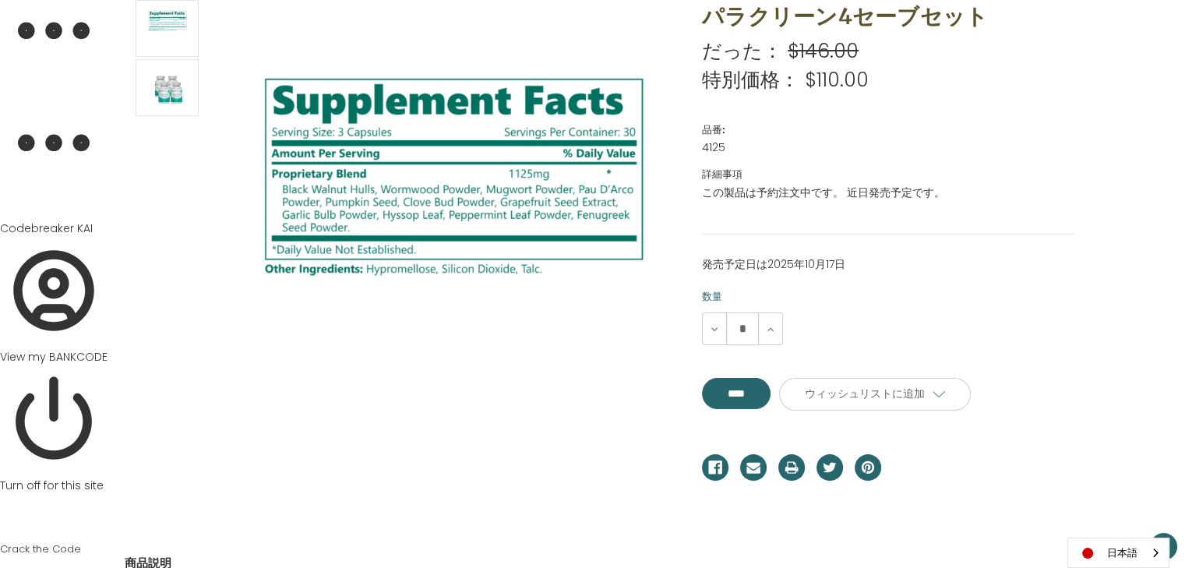
scroll to position [129, 0]
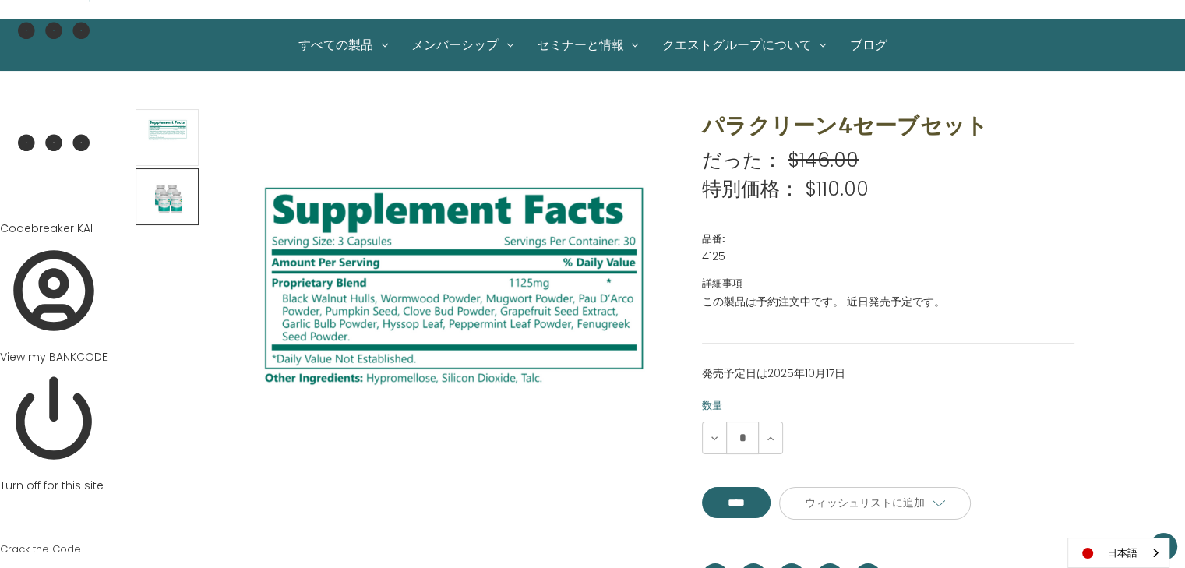
click at [171, 200] on img at bounding box center [167, 197] width 39 height 52
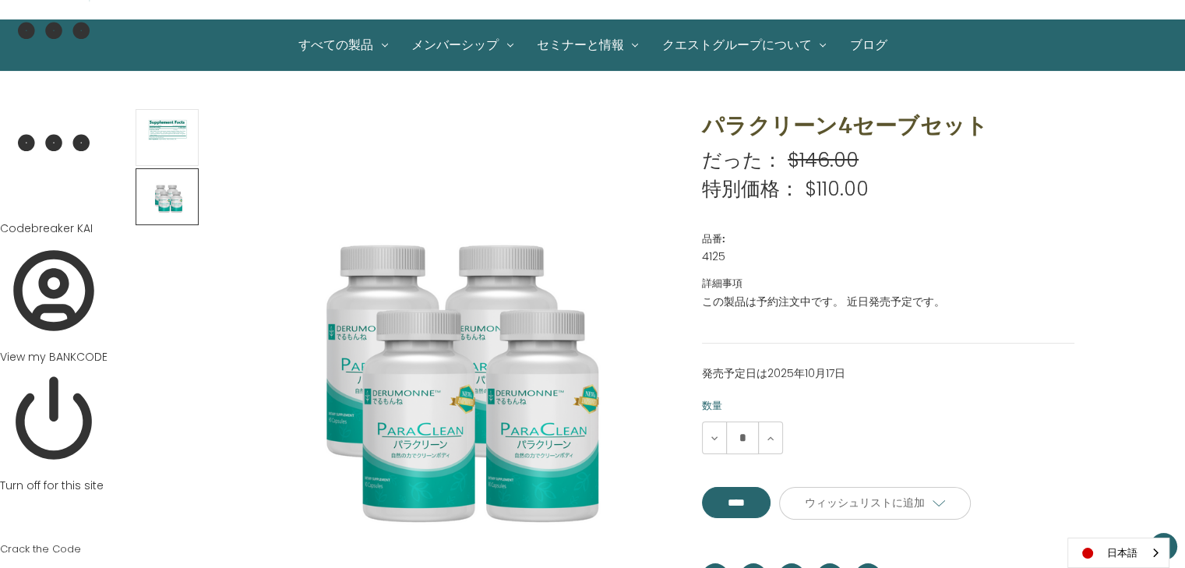
scroll to position [0, 0]
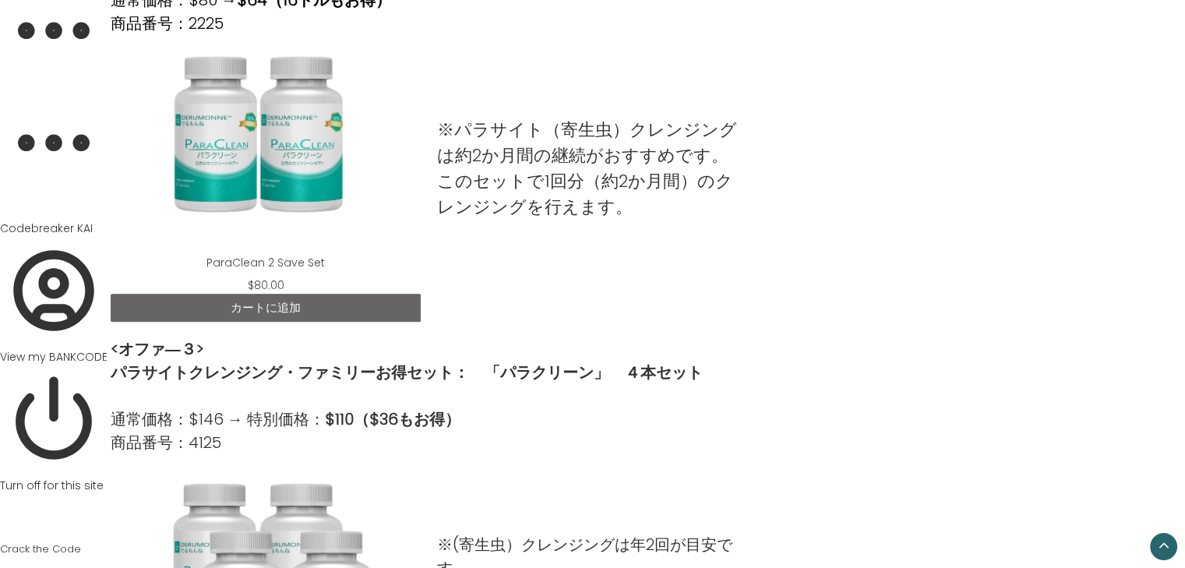
scroll to position [901, 0]
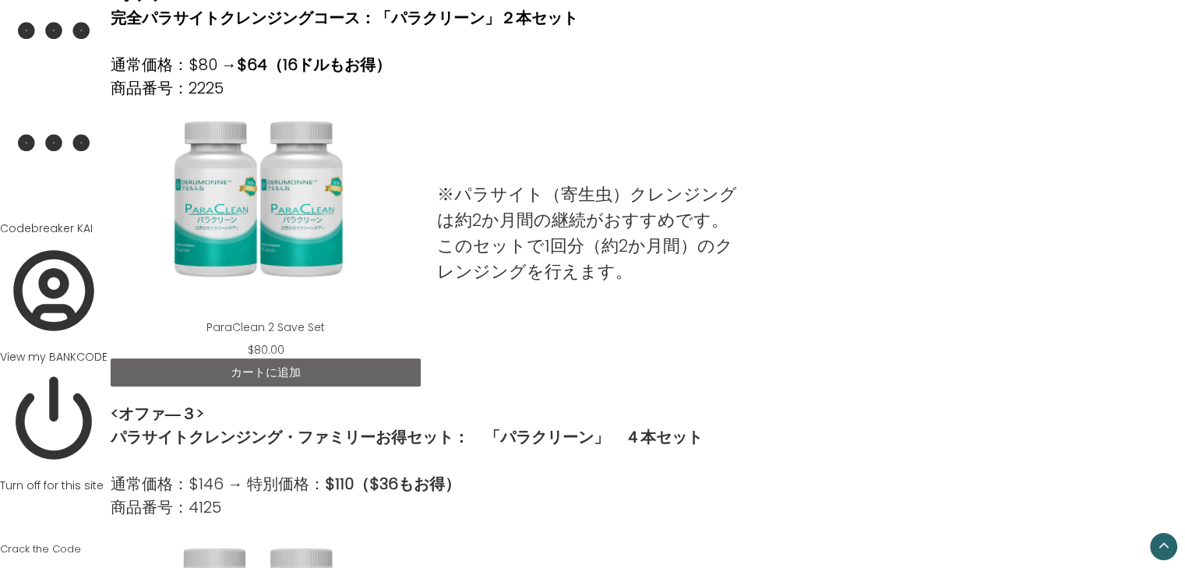
click at [277, 236] on div "ParaClean 2 Save Set" at bounding box center [265, 209] width 285 height 195
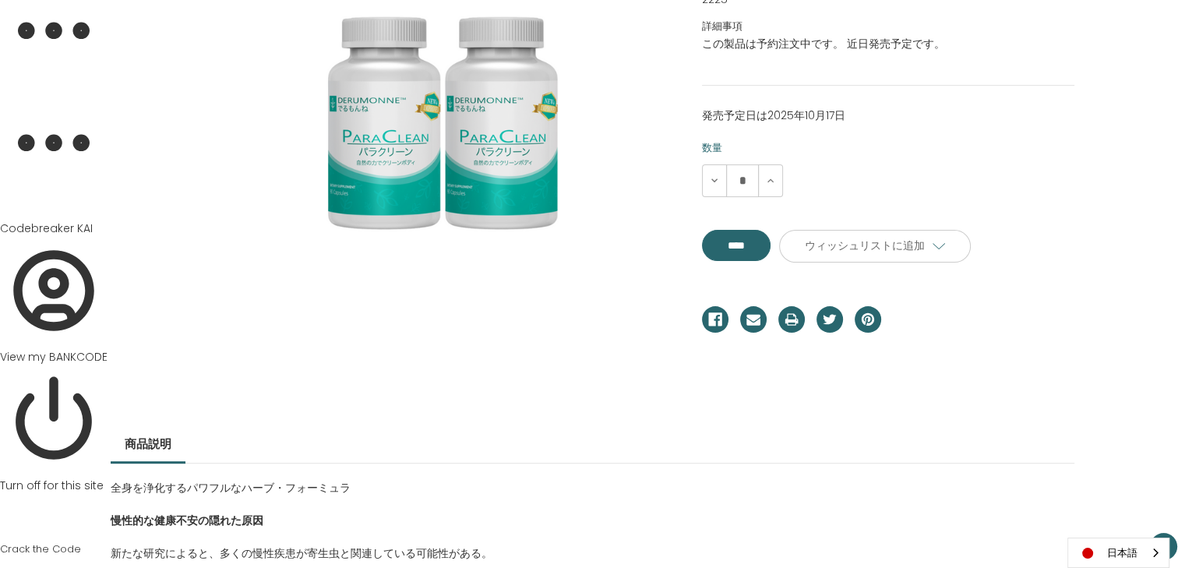
scroll to position [366, 0]
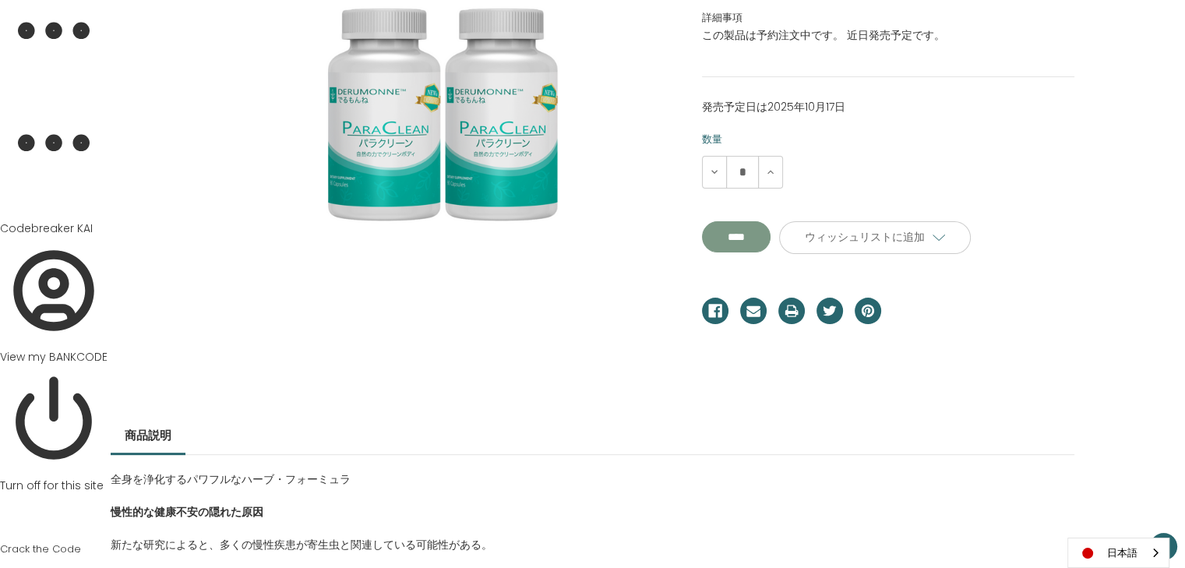
click at [748, 238] on input "**********" at bounding box center [736, 236] width 69 height 31
type input "****"
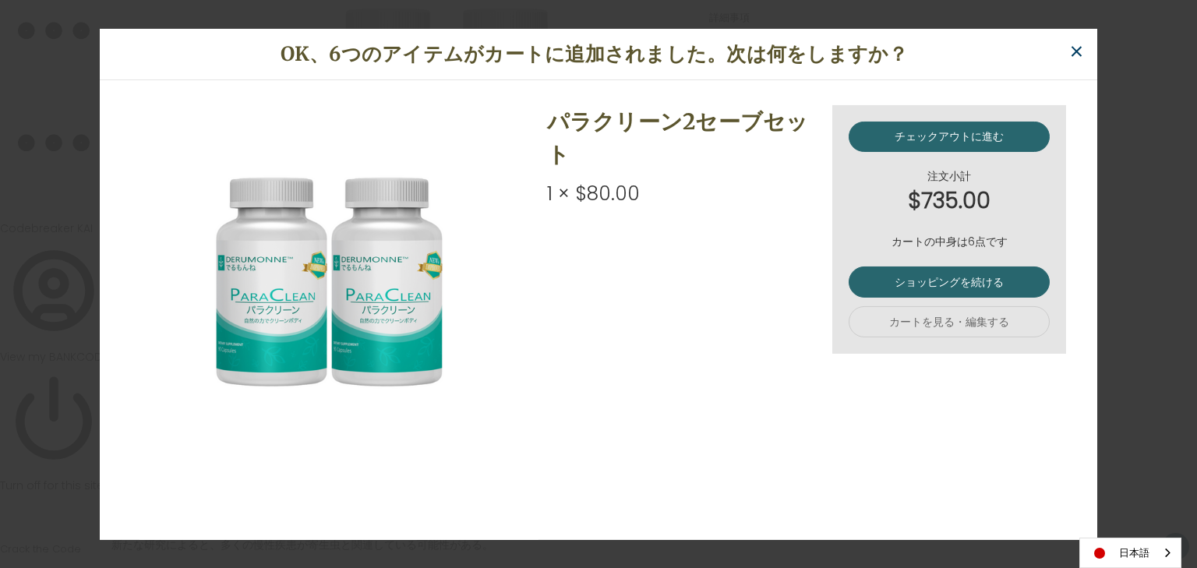
click at [1077, 47] on span "×" at bounding box center [1076, 51] width 15 height 35
